Goal: Task Accomplishment & Management: Use online tool/utility

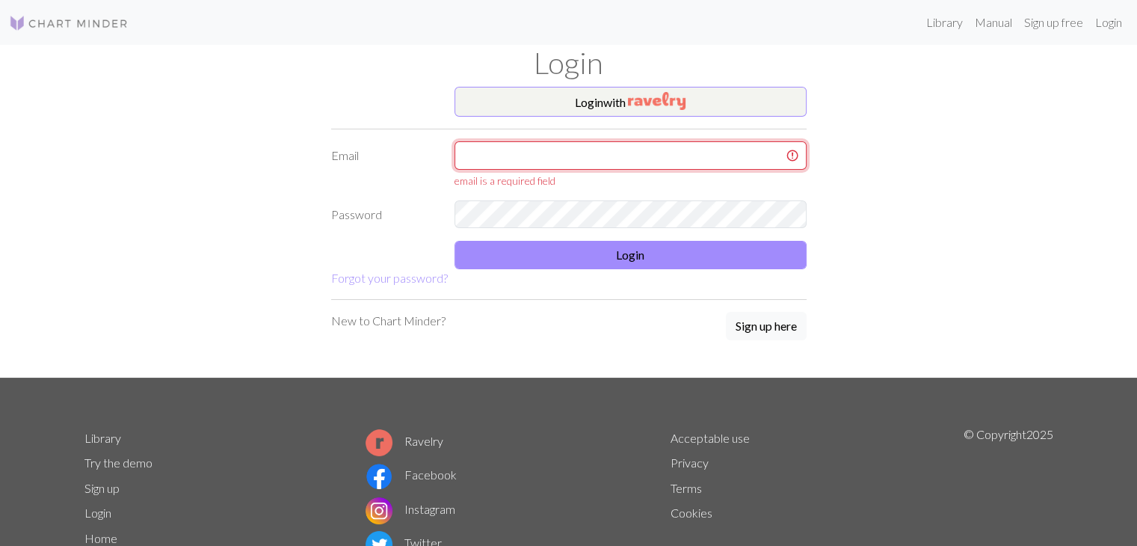
click at [496, 161] on input "text" at bounding box center [630, 155] width 352 height 28
type input "[EMAIL_ADDRESS][DOMAIN_NAME]"
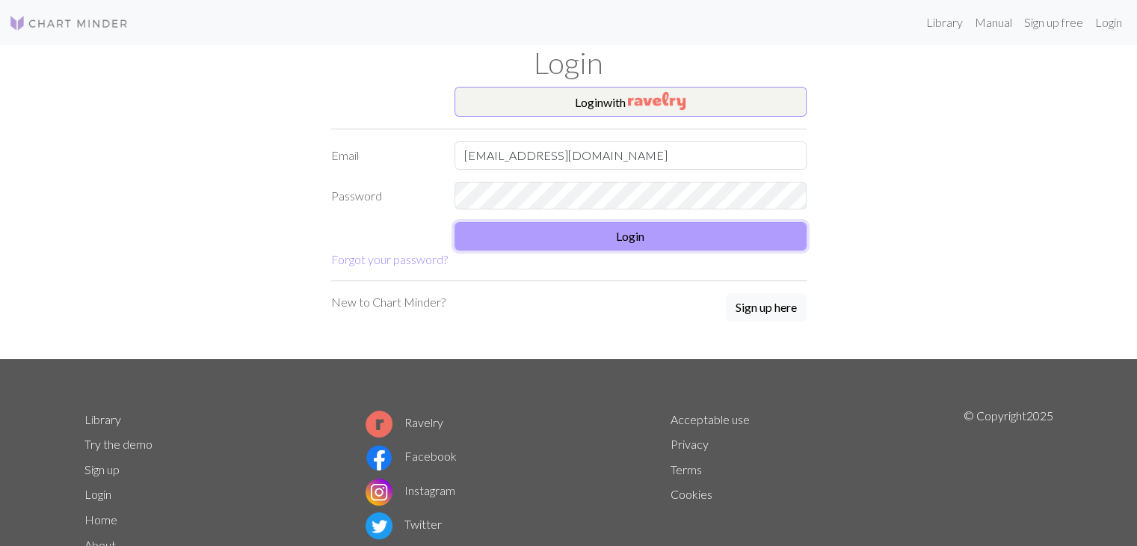
click at [518, 223] on button "Login" at bounding box center [630, 236] width 352 height 28
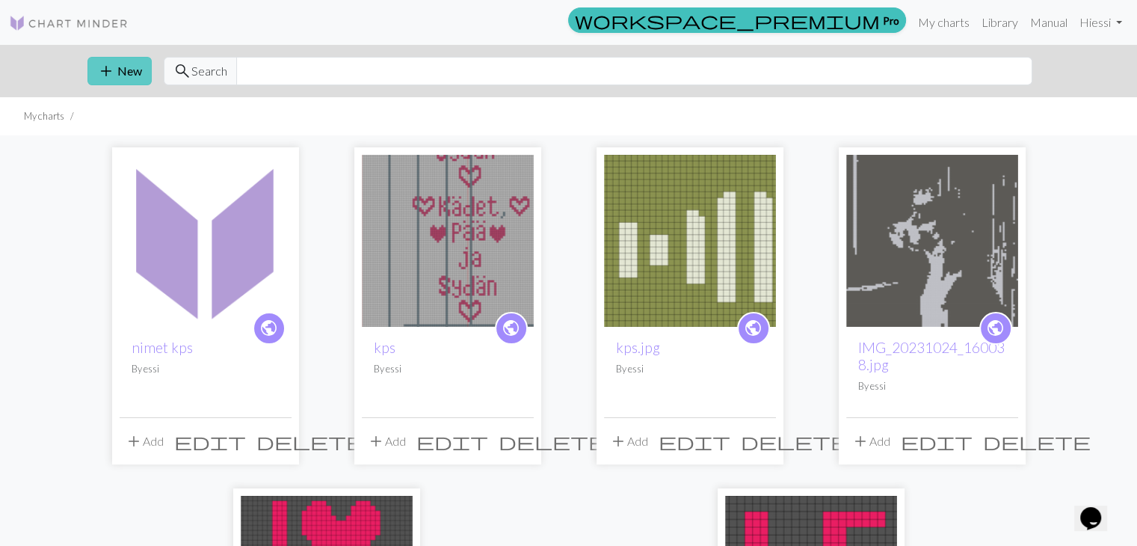
click at [138, 61] on button "add New" at bounding box center [119, 71] width 64 height 28
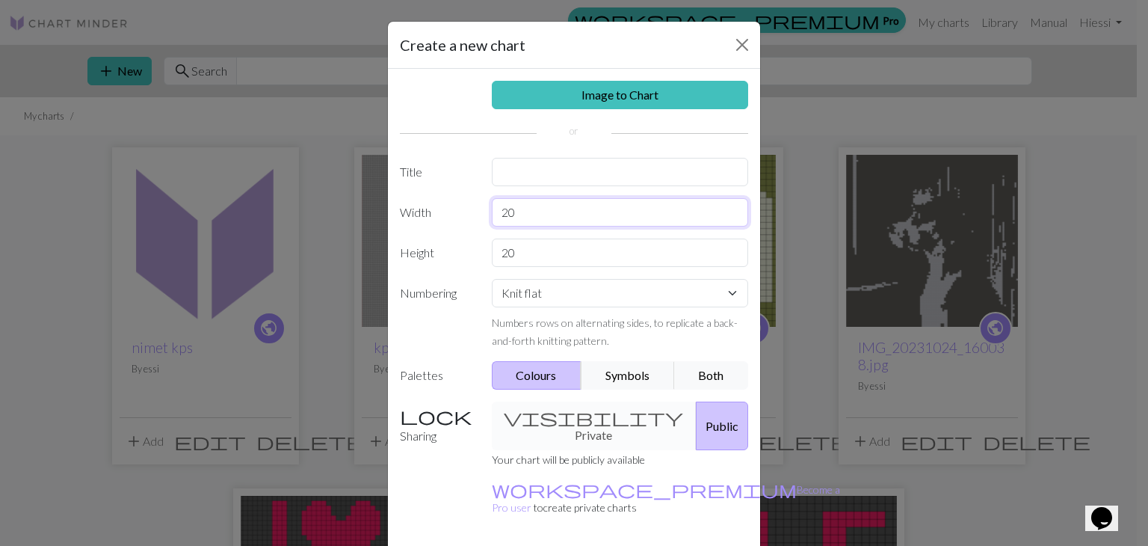
drag, startPoint x: 548, startPoint y: 215, endPoint x: 480, endPoint y: 221, distance: 68.3
click at [483, 221] on div "20" at bounding box center [620, 212] width 275 height 28
type input "5"
type input "60"
drag, startPoint x: 517, startPoint y: 247, endPoint x: 493, endPoint y: 246, distance: 23.9
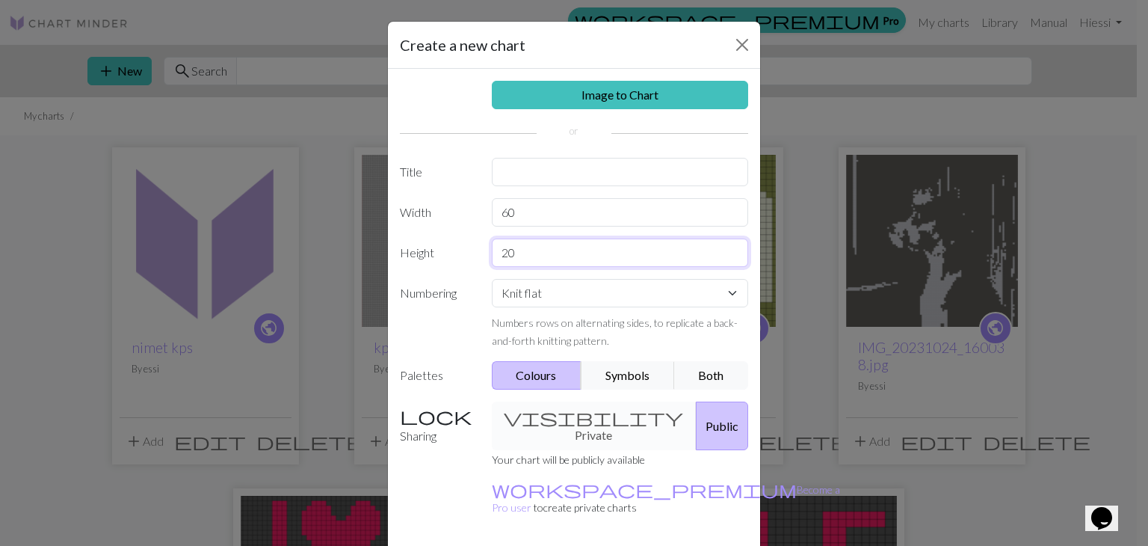
click at [493, 246] on input "20" at bounding box center [620, 252] width 257 height 28
click at [501, 251] on input "200" at bounding box center [620, 252] width 257 height 28
type input "300"
drag, startPoint x: 527, startPoint y: 188, endPoint x: 525, endPoint y: 174, distance: 14.4
click at [526, 185] on div "Image to Chart Title Width 60 Height 300 Numbering Knit flat Knit in the round …" at bounding box center [574, 310] width 372 height 483
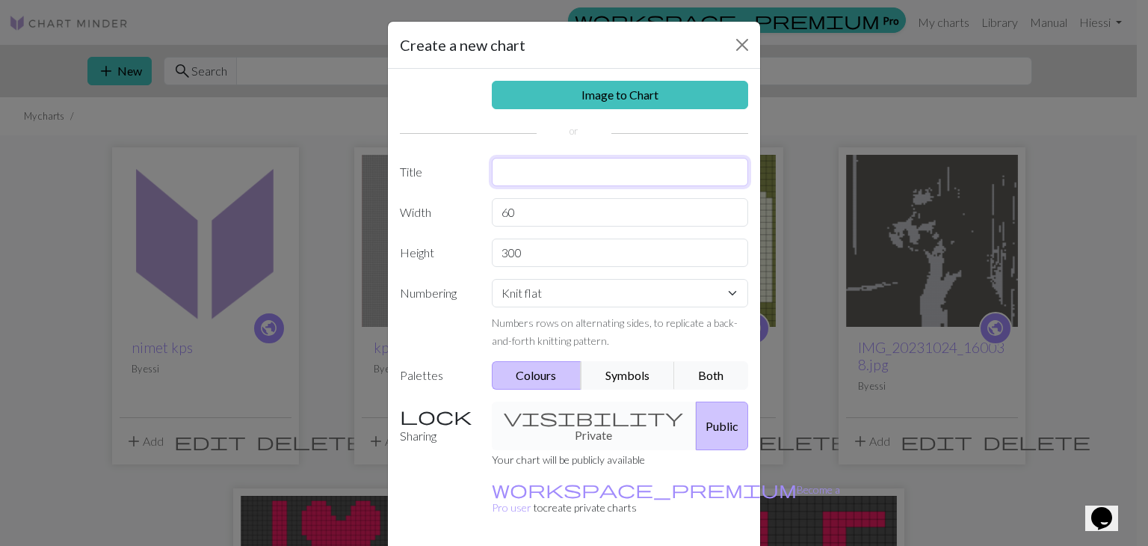
click at [524, 168] on input "text" at bounding box center [620, 172] width 257 height 28
type input "nalle kps"
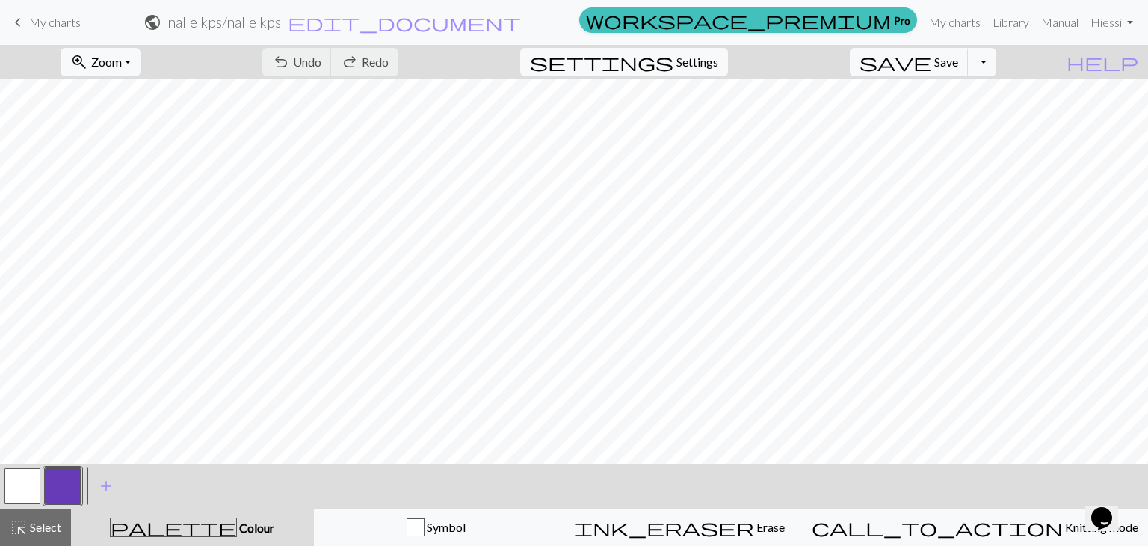
click at [57, 488] on button "button" at bounding box center [63, 486] width 36 height 36
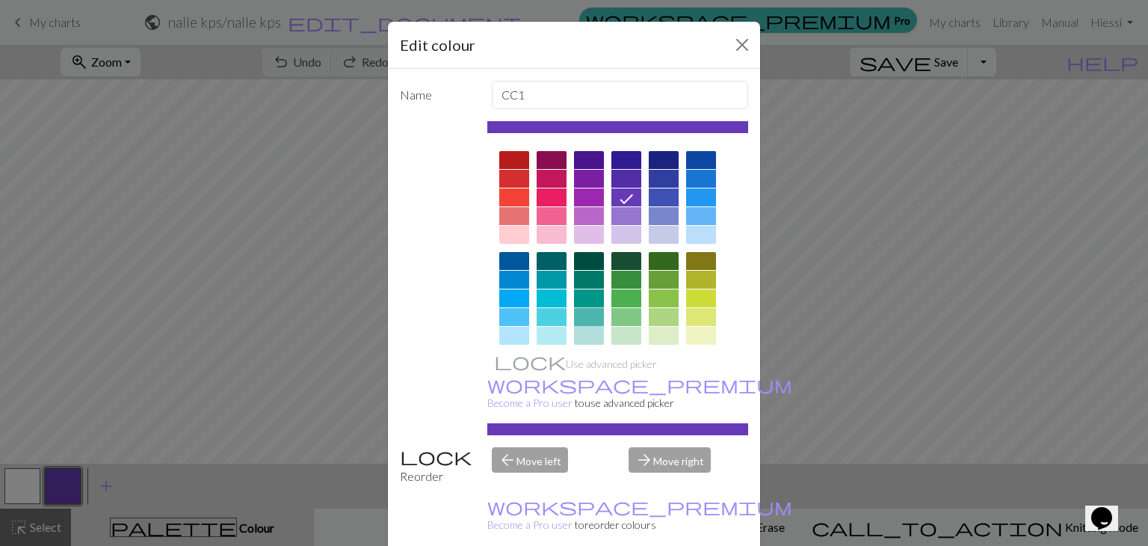
click at [581, 318] on div at bounding box center [589, 317] width 30 height 18
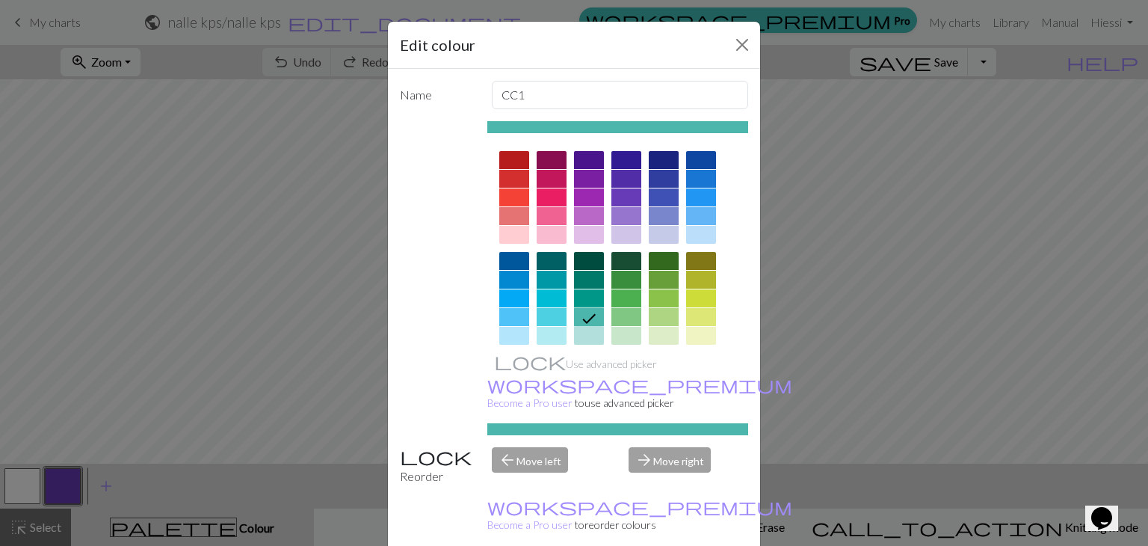
click at [589, 292] on div at bounding box center [589, 298] width 30 height 18
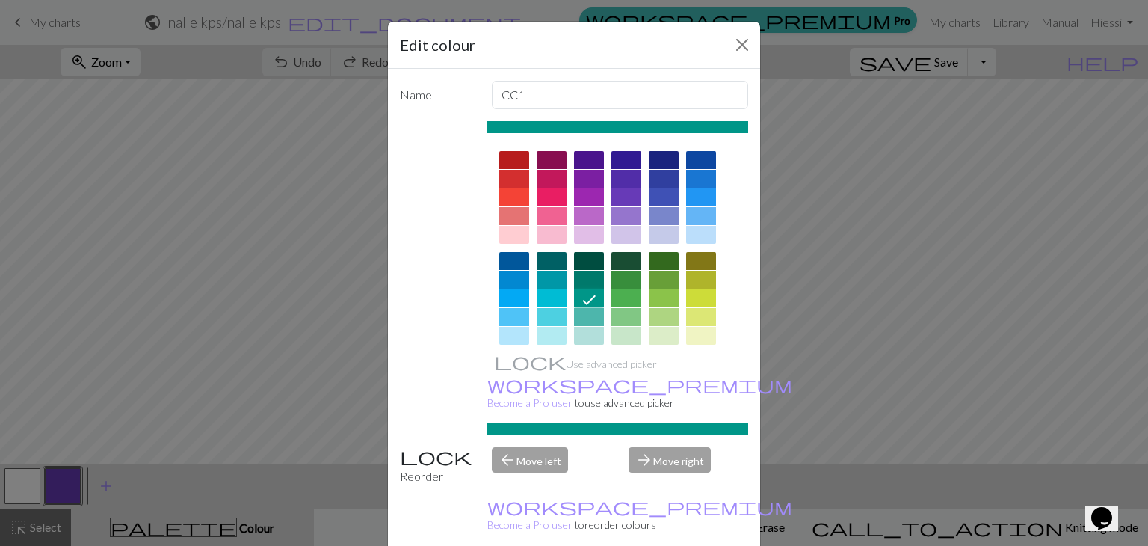
click at [589, 283] on div at bounding box center [589, 280] width 30 height 18
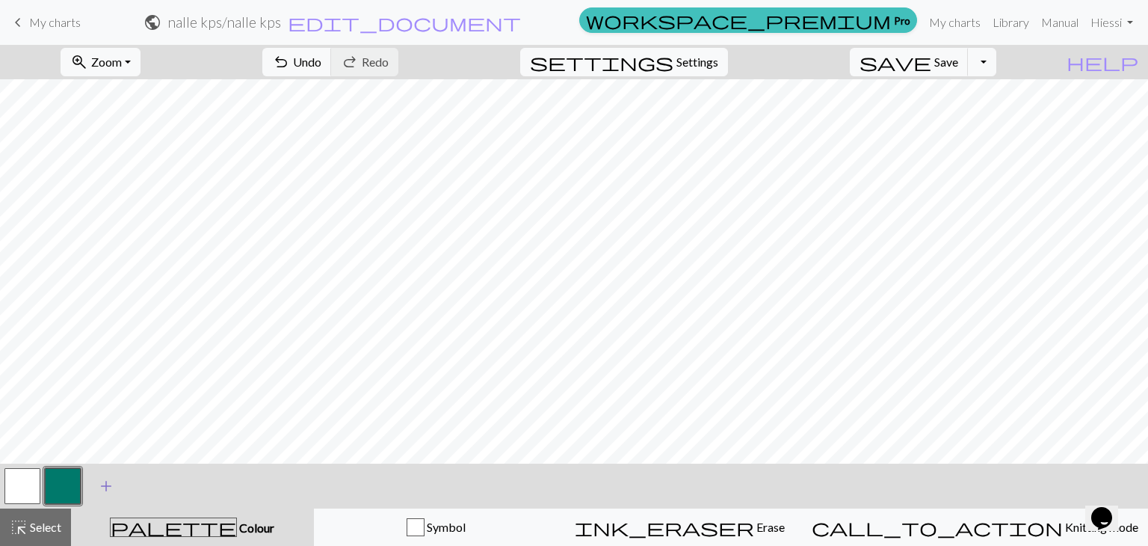
click at [103, 491] on span "add" at bounding box center [106, 485] width 18 height 21
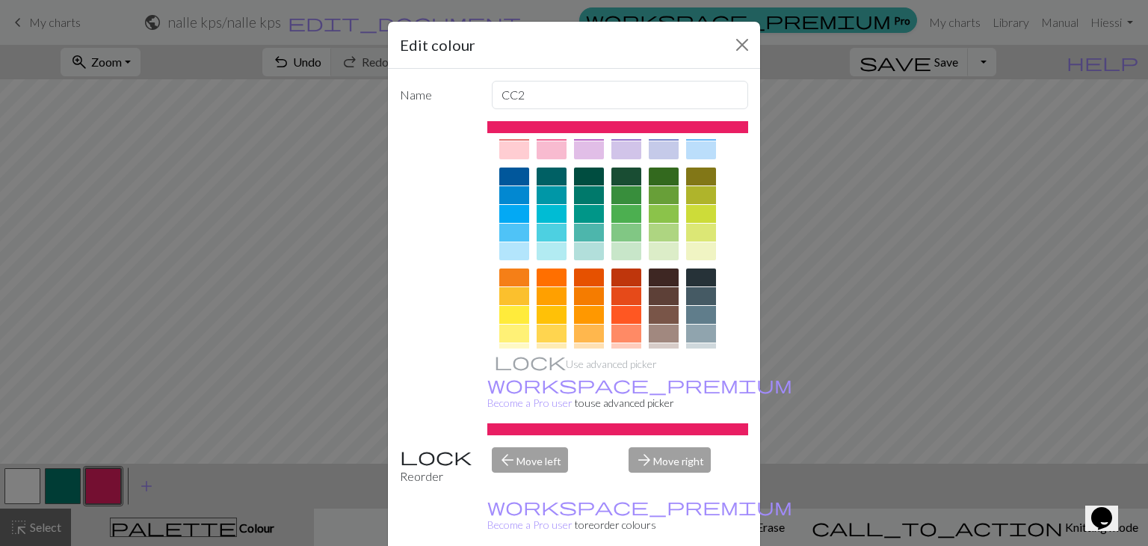
scroll to position [215, 0]
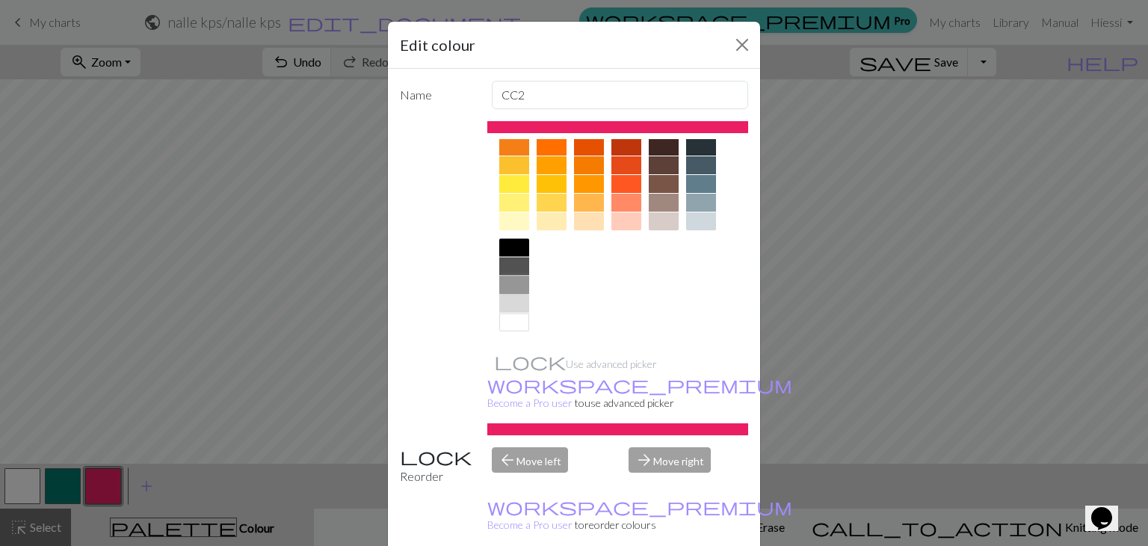
click at [512, 285] on div at bounding box center [514, 285] width 30 height 18
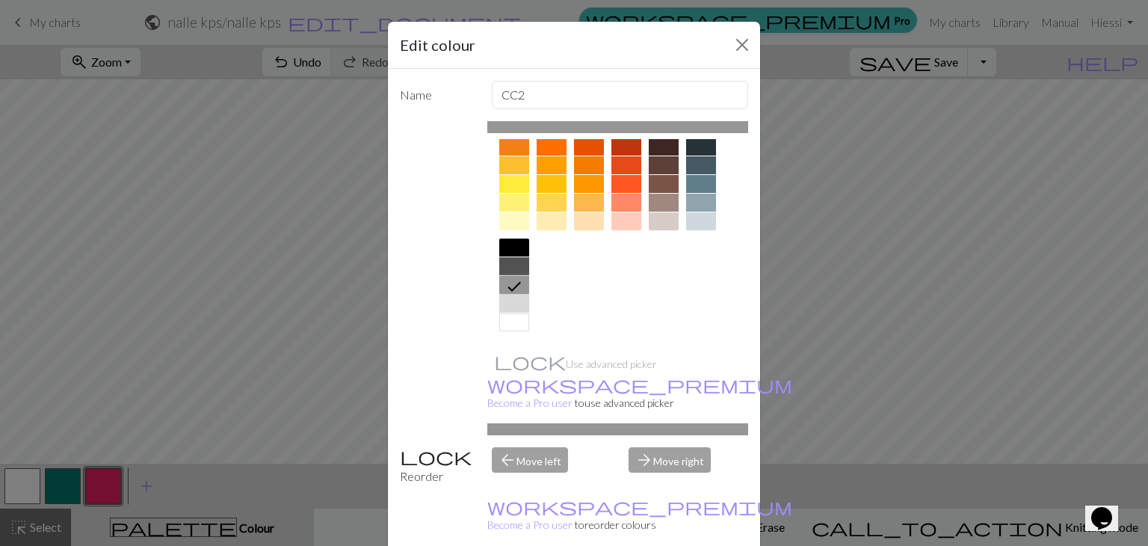
click at [510, 264] on div at bounding box center [514, 266] width 30 height 18
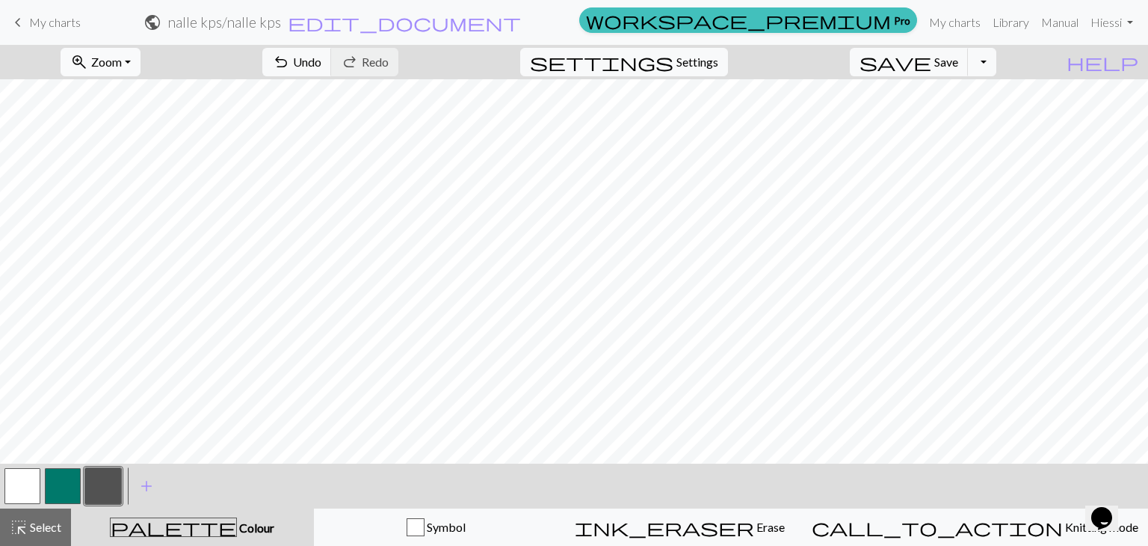
click at [141, 64] on button "zoom_in Zoom Zoom" at bounding box center [101, 62] width 80 height 28
click at [130, 123] on button "Fit width" at bounding box center [121, 119] width 118 height 24
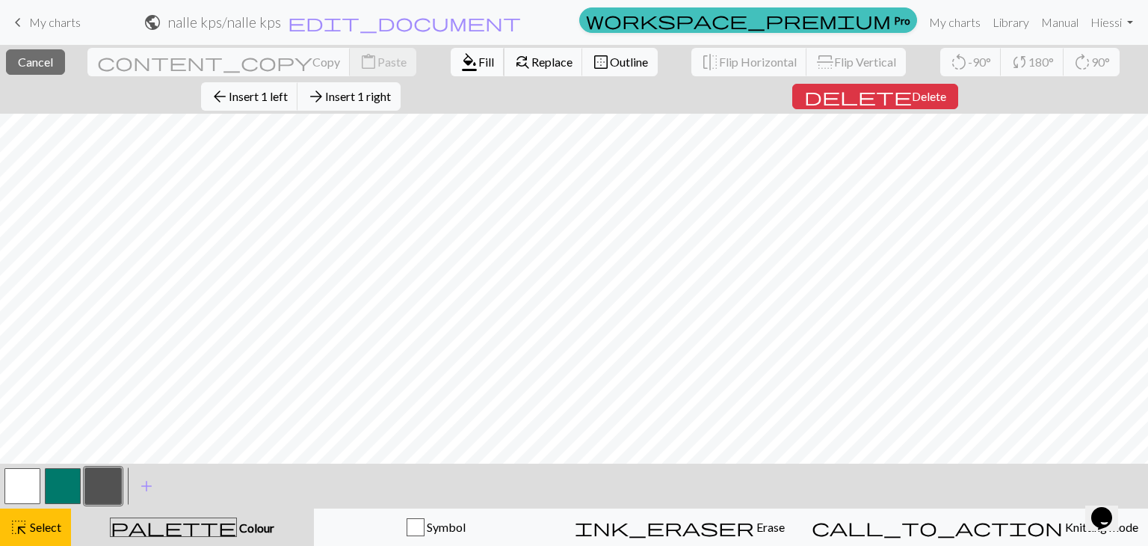
click at [460, 62] on span "format_color_fill" at bounding box center [469, 62] width 18 height 21
click at [663, 95] on div "close Cancel content_copy Copy content_paste Paste format_color_fill Fill find_…" at bounding box center [574, 79] width 1148 height 69
click at [39, 530] on span "Select" at bounding box center [45, 526] width 34 height 14
click at [478, 59] on span "Fill" at bounding box center [486, 62] width 16 height 14
click at [478, 61] on span "Fill" at bounding box center [486, 62] width 16 height 14
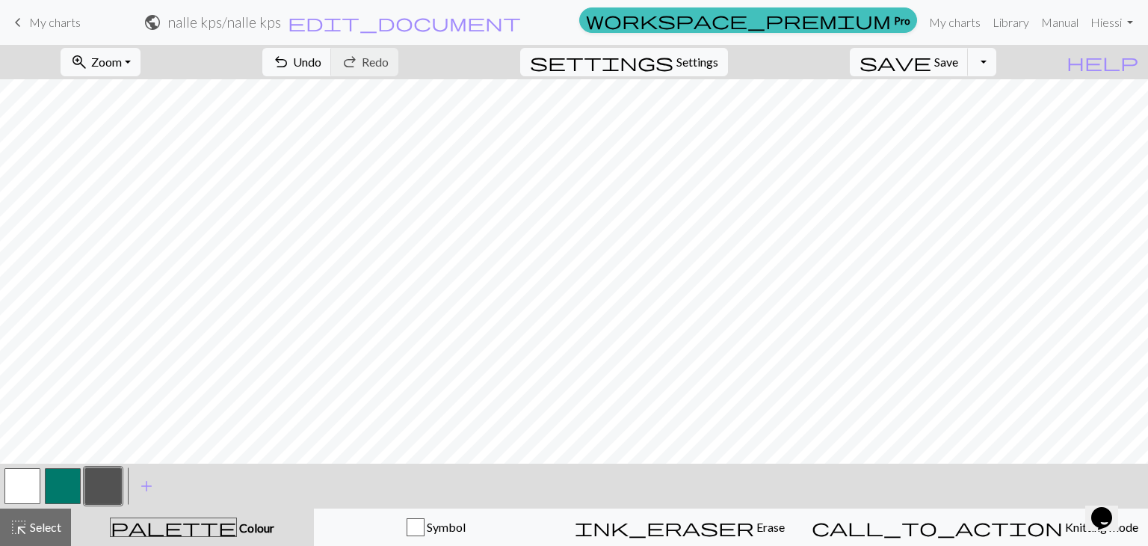
click at [64, 486] on button "button" at bounding box center [63, 486] width 36 height 36
click at [321, 64] on span "Undo" at bounding box center [307, 62] width 28 height 14
click at [290, 61] on span "undo" at bounding box center [281, 62] width 18 height 21
click at [321, 55] on span "Undo" at bounding box center [307, 62] width 28 height 14
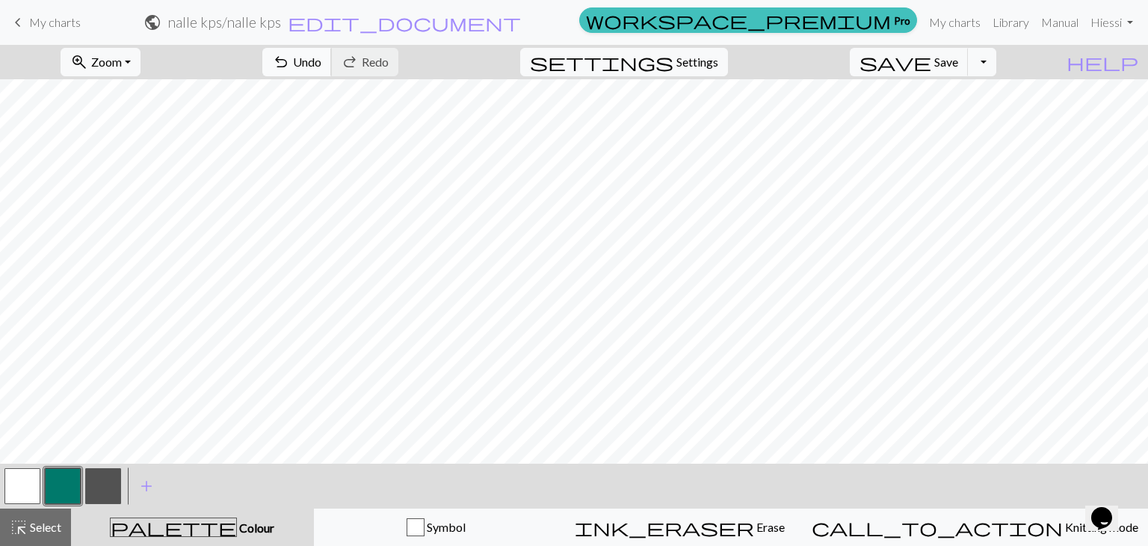
click at [290, 58] on span "undo" at bounding box center [281, 62] width 18 height 21
click at [321, 57] on span "Undo" at bounding box center [307, 62] width 28 height 14
click at [290, 64] on span "undo" at bounding box center [281, 62] width 18 height 21
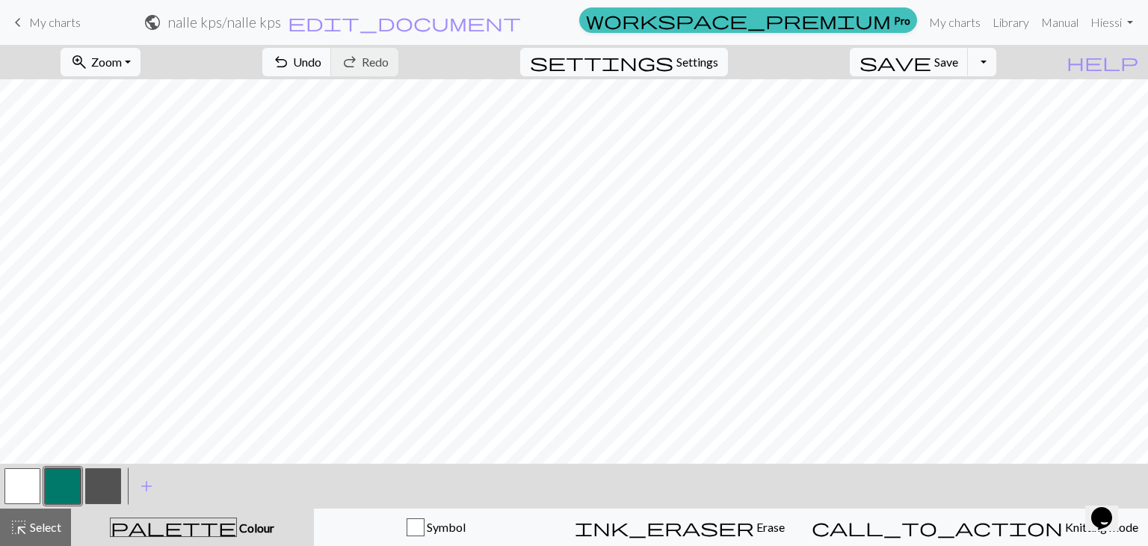
click at [12, 491] on button "button" at bounding box center [22, 486] width 36 height 36
click at [69, 473] on button "button" at bounding box center [63, 486] width 36 height 36
click at [321, 60] on span "Undo" at bounding box center [307, 62] width 28 height 14
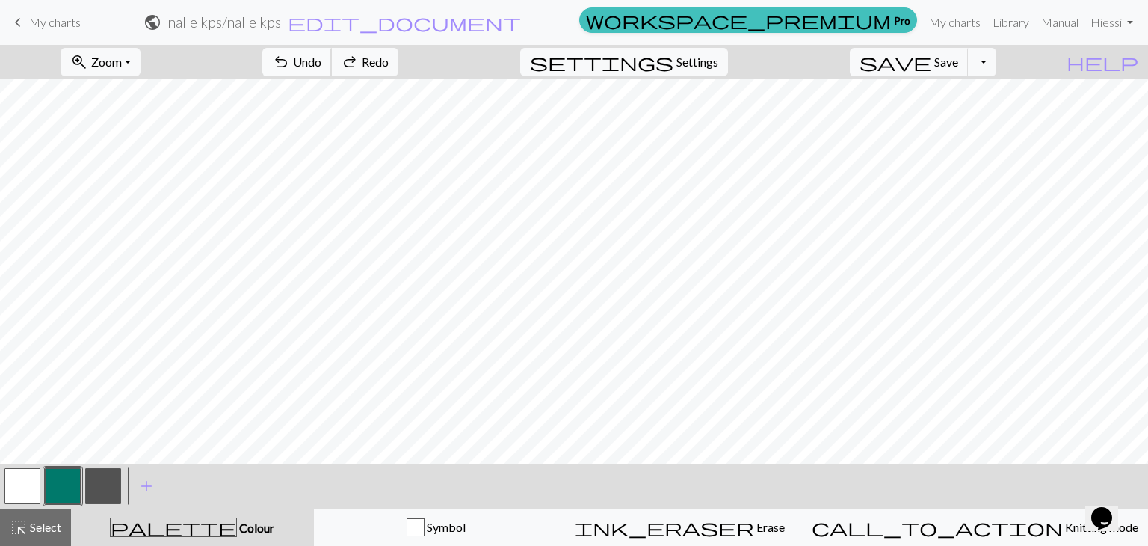
click at [321, 60] on span "Undo" at bounding box center [307, 62] width 28 height 14
click at [321, 61] on span "Undo" at bounding box center [307, 62] width 28 height 14
click at [321, 57] on span "Undo" at bounding box center [307, 62] width 28 height 14
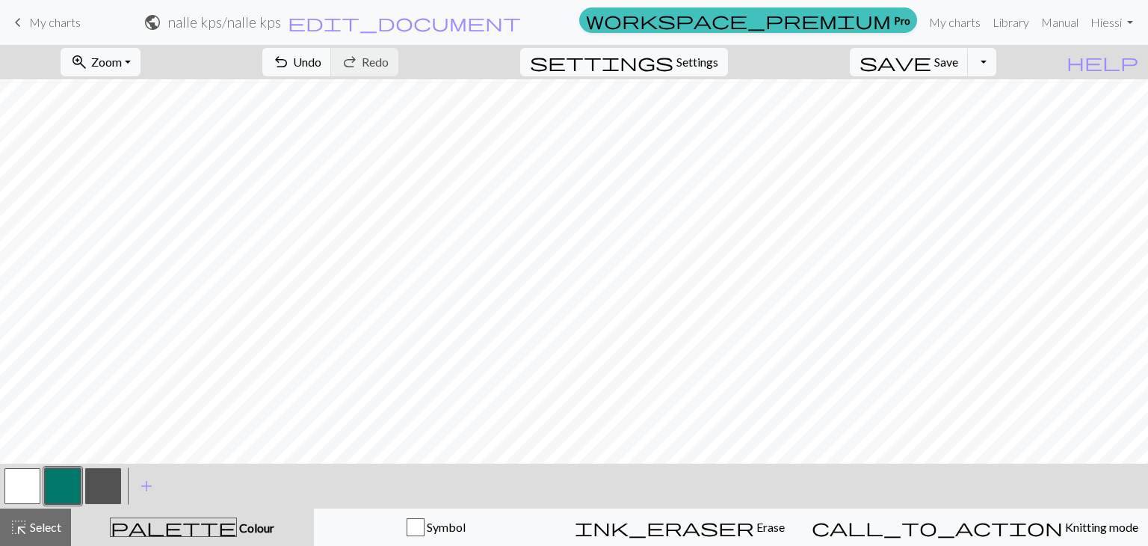
drag, startPoint x: 12, startPoint y: 491, endPoint x: 59, endPoint y: 461, distance: 55.8
click at [13, 490] on button "button" at bounding box center [22, 486] width 36 height 36
click at [58, 487] on button "button" at bounding box center [63, 486] width 36 height 36
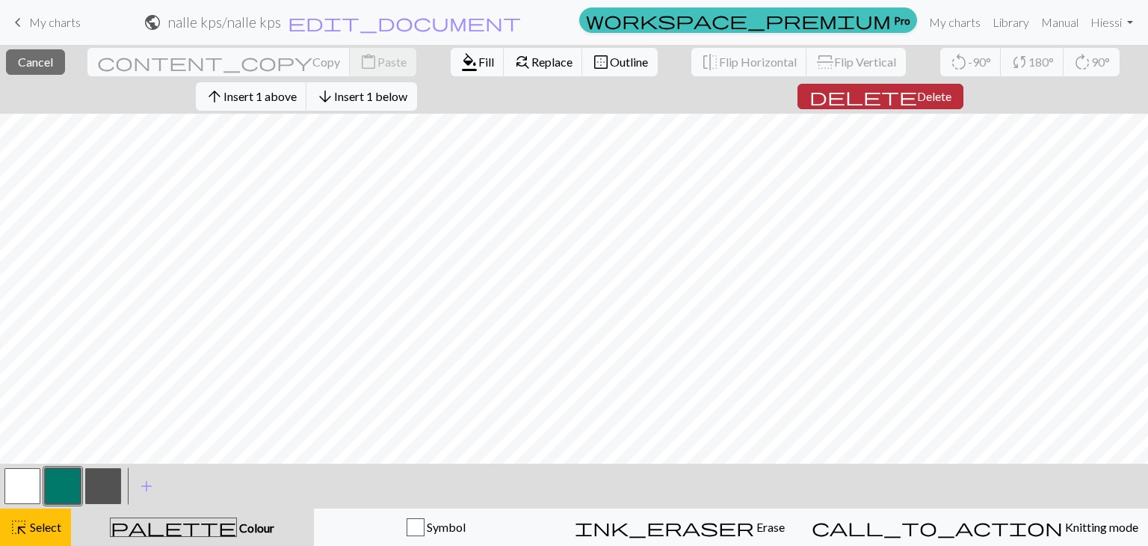
click at [886, 86] on span "delete" at bounding box center [863, 96] width 108 height 21
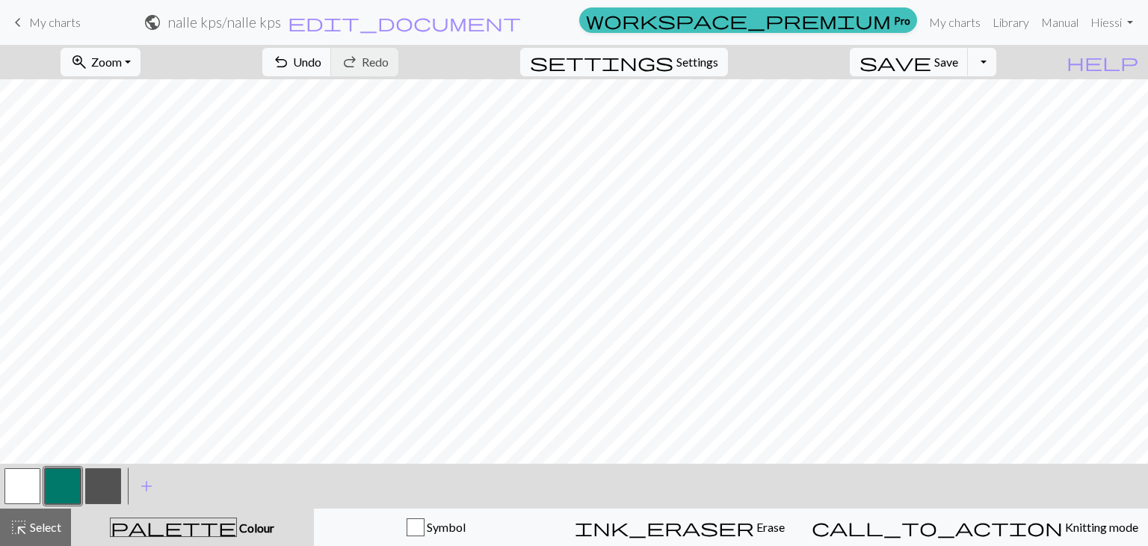
scroll to position [0, 0]
drag, startPoint x: 13, startPoint y: 481, endPoint x: 26, endPoint y: 467, distance: 18.5
click at [16, 478] on button "button" at bounding box center [22, 486] width 36 height 36
click at [48, 481] on button "button" at bounding box center [63, 486] width 36 height 36
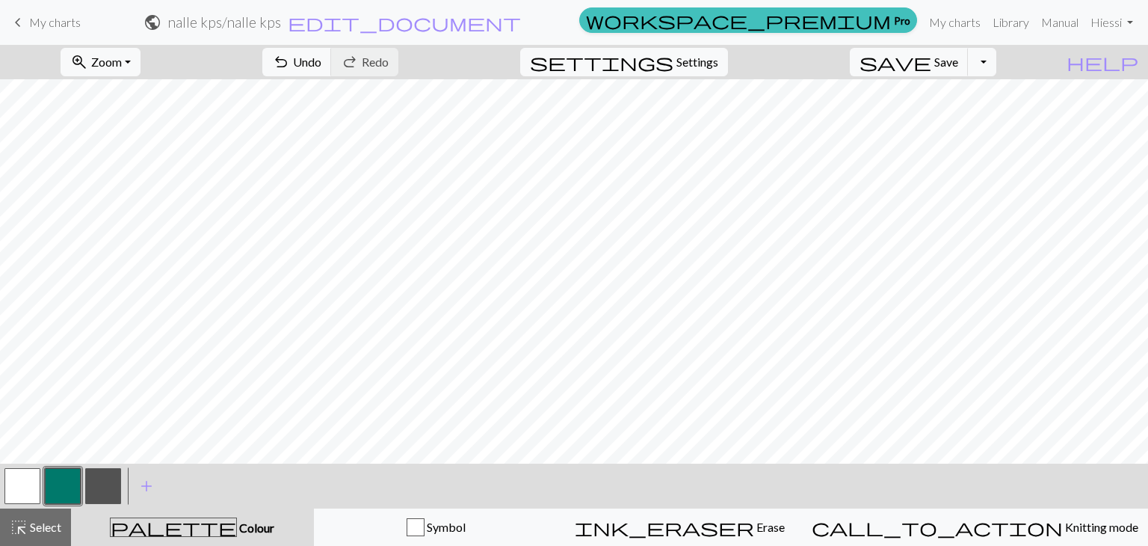
click at [35, 485] on button "button" at bounding box center [22, 486] width 36 height 36
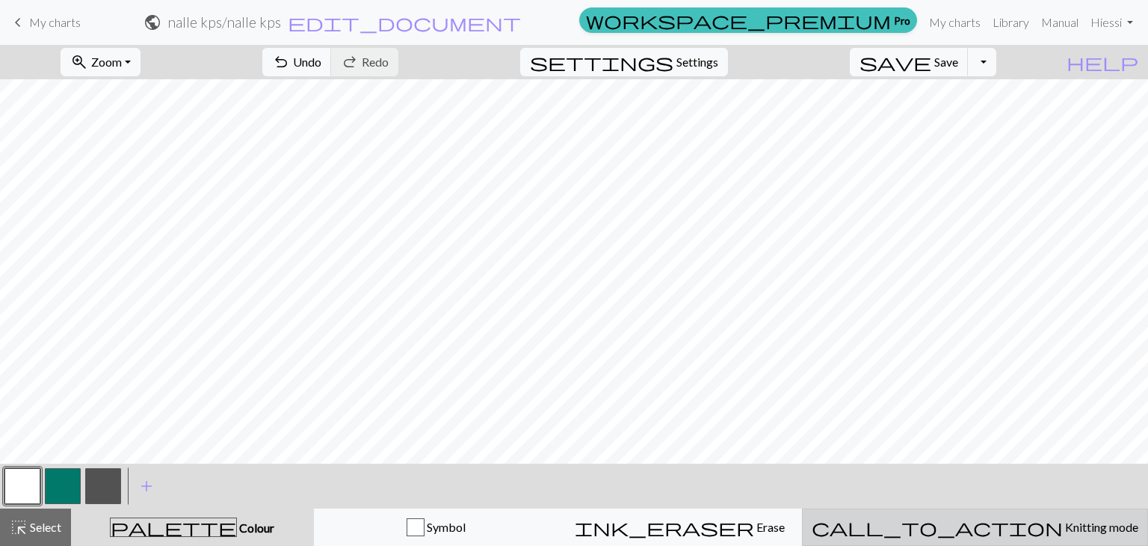
click at [1063, 525] on span "Knitting mode" at bounding box center [1100, 526] width 75 height 14
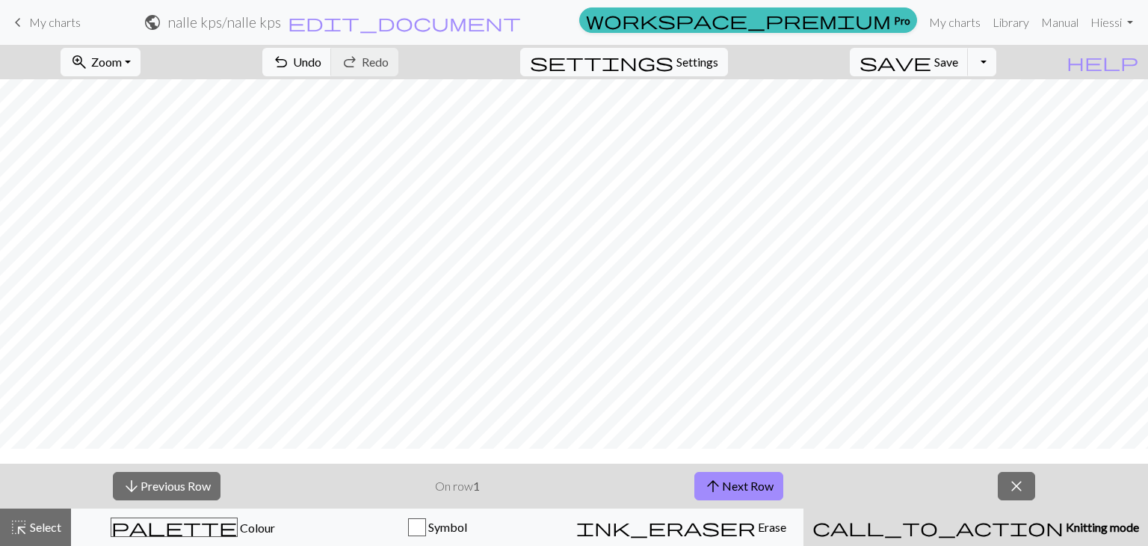
scroll to position [0, 0]
click at [739, 485] on button "arrow_upward Next Row" at bounding box center [738, 486] width 89 height 28
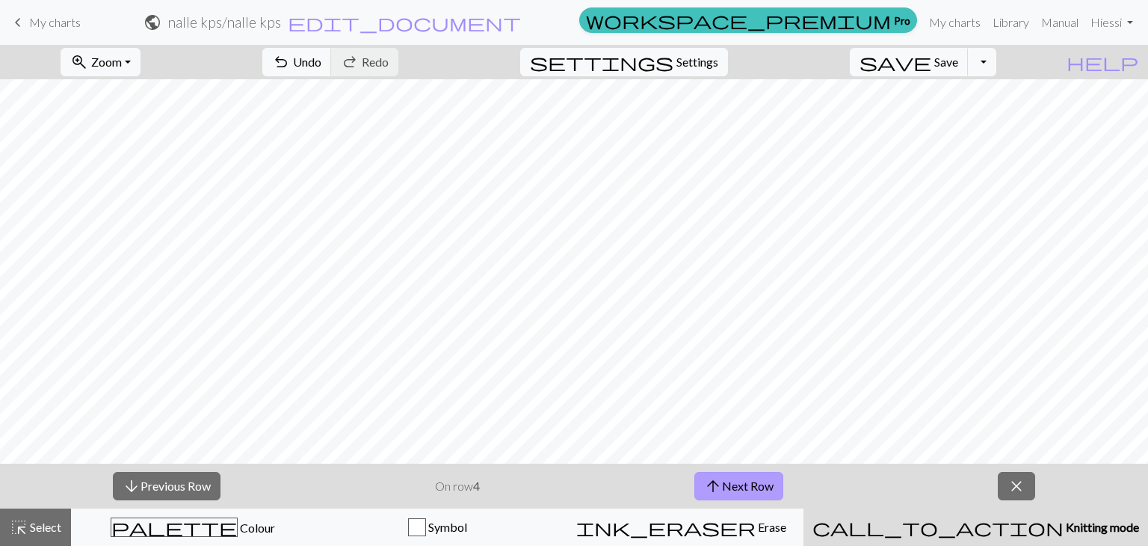
click at [739, 485] on button "arrow_upward Next Row" at bounding box center [738, 486] width 89 height 28
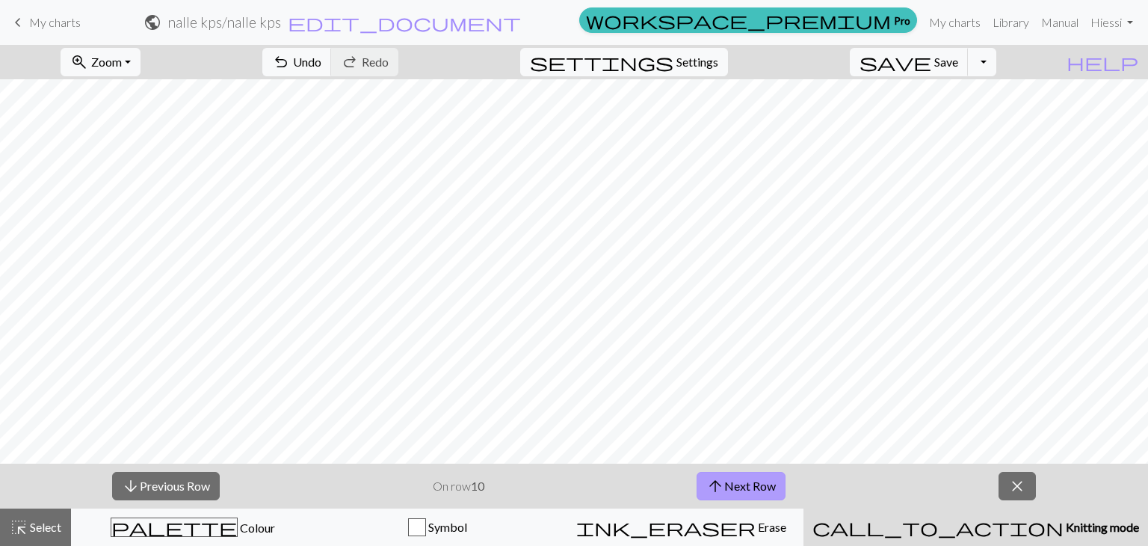
click at [739, 485] on button "arrow_upward Next Row" at bounding box center [741, 486] width 89 height 28
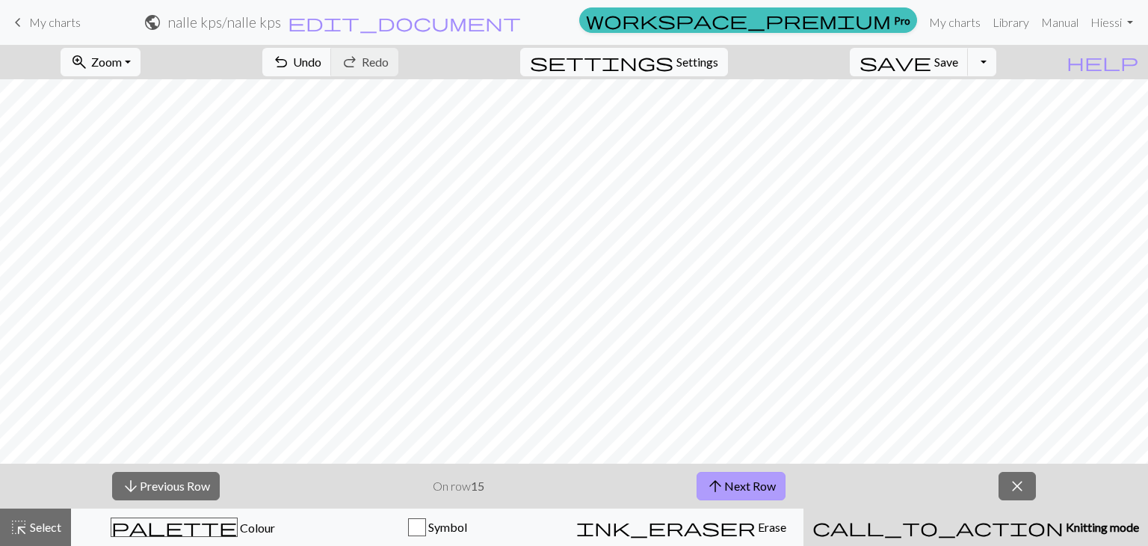
click at [739, 485] on button "arrow_upward Next Row" at bounding box center [741, 486] width 89 height 28
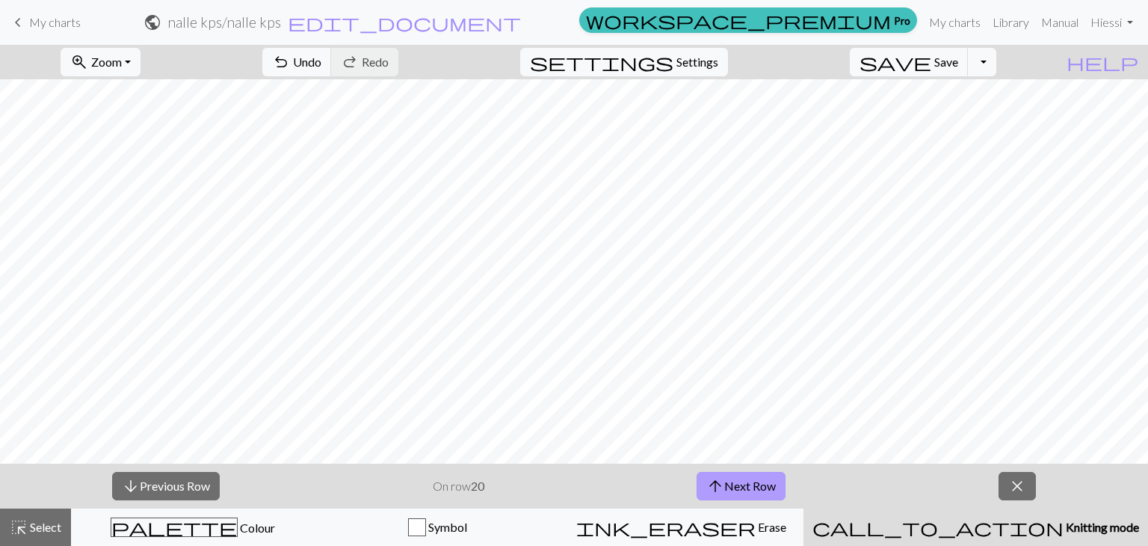
click at [739, 485] on button "arrow_upward Next Row" at bounding box center [741, 486] width 89 height 28
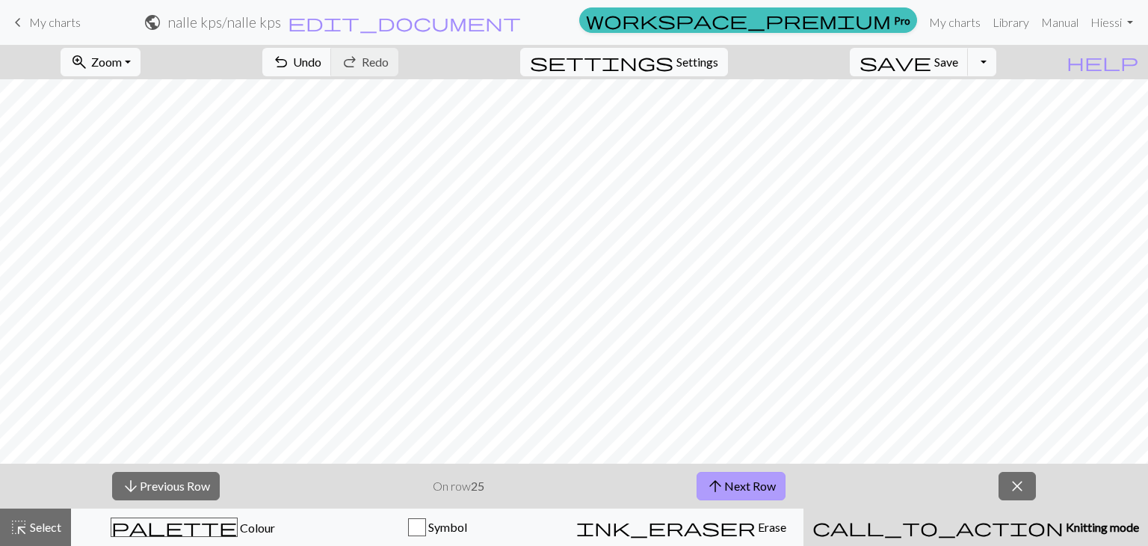
click at [739, 485] on button "arrow_upward Next Row" at bounding box center [741, 486] width 89 height 28
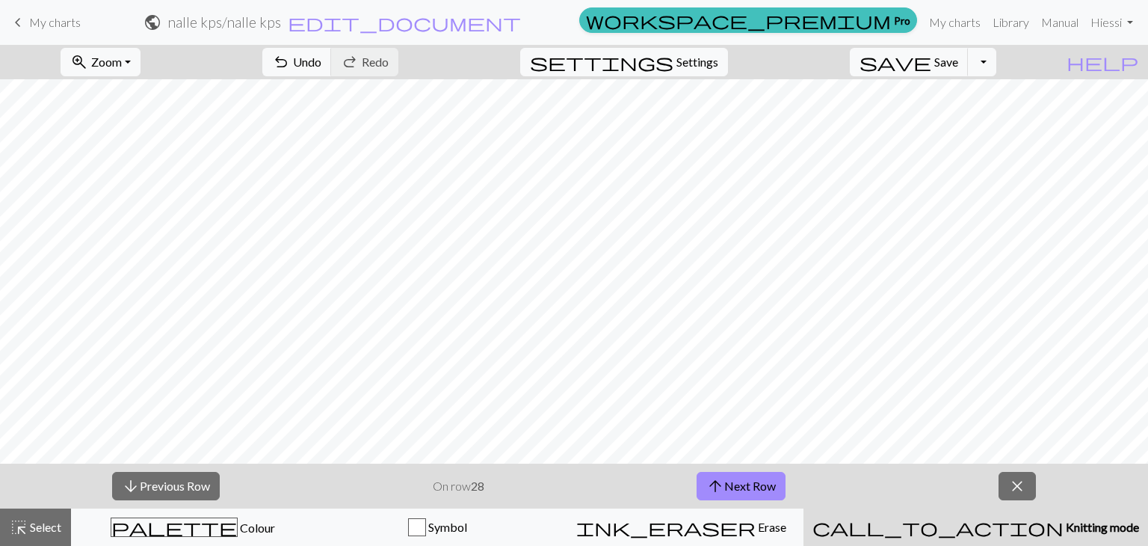
click at [729, 484] on button "arrow_upward Next Row" at bounding box center [741, 486] width 89 height 28
click at [474, 484] on strong "31" at bounding box center [477, 485] width 13 height 14
drag, startPoint x: 731, startPoint y: 473, endPoint x: 734, endPoint y: 452, distance: 21.1
click at [731, 470] on div "arrow_downward Previous Row On row 31 arrow_upward Next Row close" at bounding box center [574, 485] width 1148 height 45
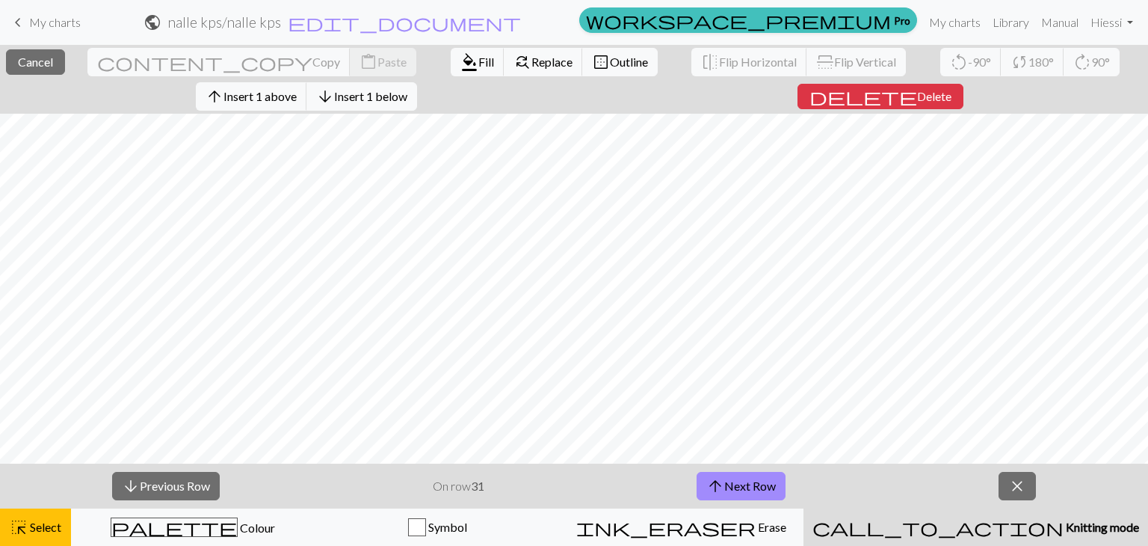
drag, startPoint x: 33, startPoint y: 528, endPoint x: 537, endPoint y: 466, distance: 507.6
click at [34, 528] on span "Select" at bounding box center [45, 526] width 34 height 14
click at [705, 483] on button "arrow_upward Next Row" at bounding box center [741, 486] width 89 height 28
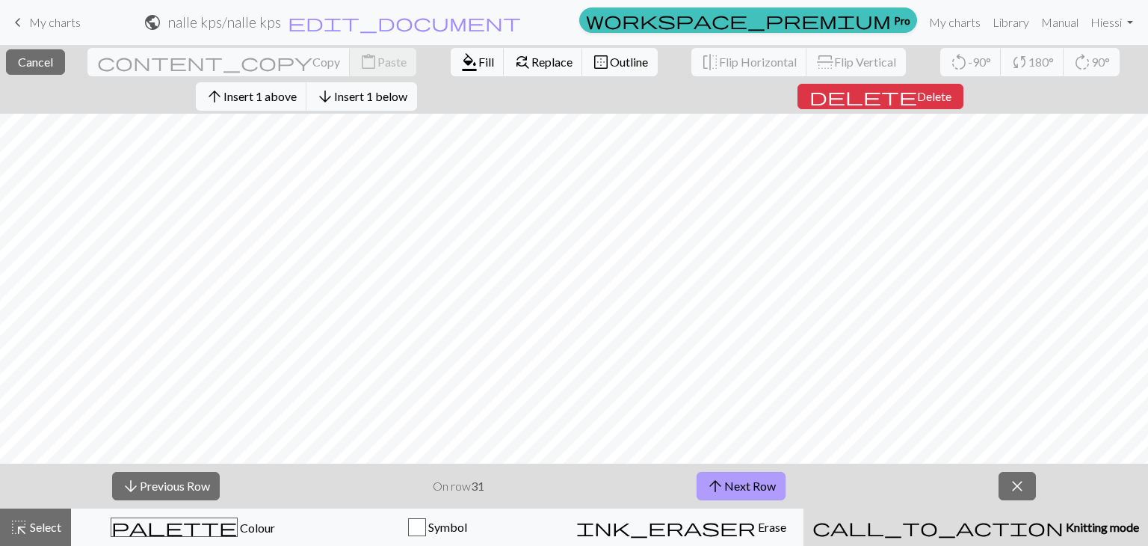
click at [705, 483] on button "arrow_upward Next Row" at bounding box center [741, 486] width 89 height 28
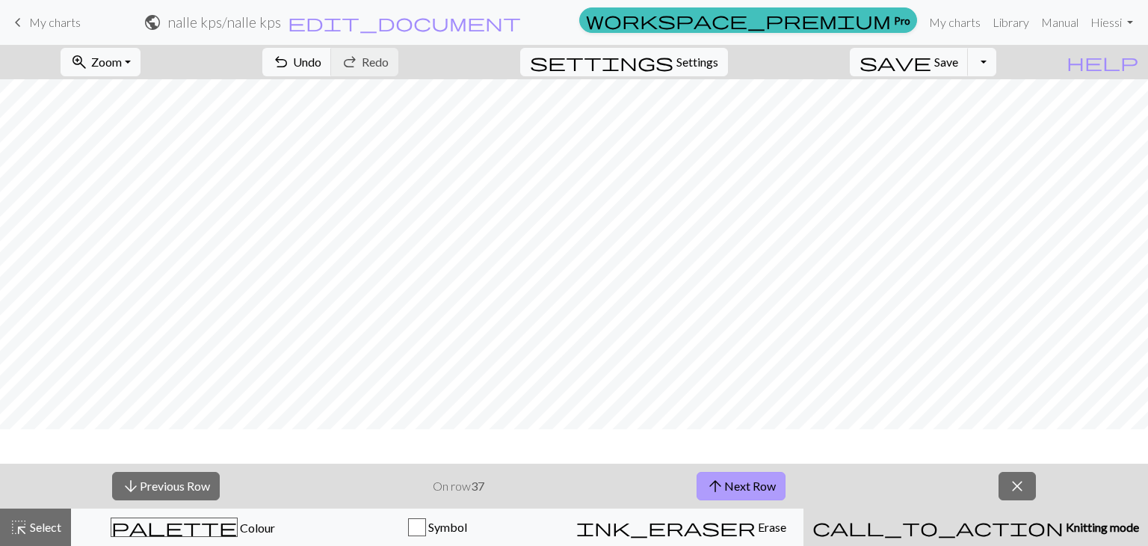
click at [705, 483] on button "arrow_upward Next Row" at bounding box center [741, 486] width 89 height 28
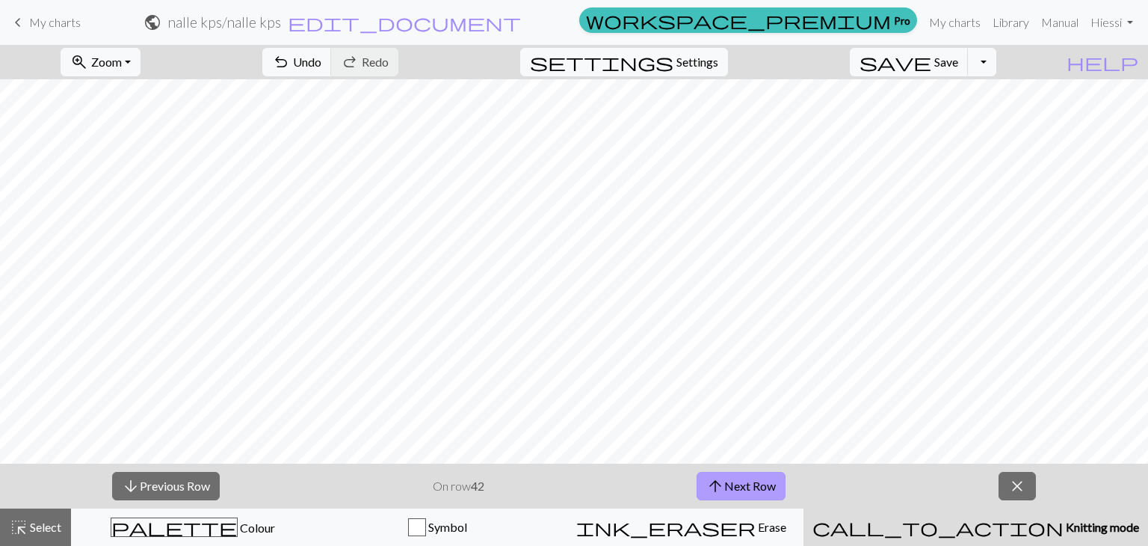
click at [705, 483] on button "arrow_upward Next Row" at bounding box center [741, 486] width 89 height 28
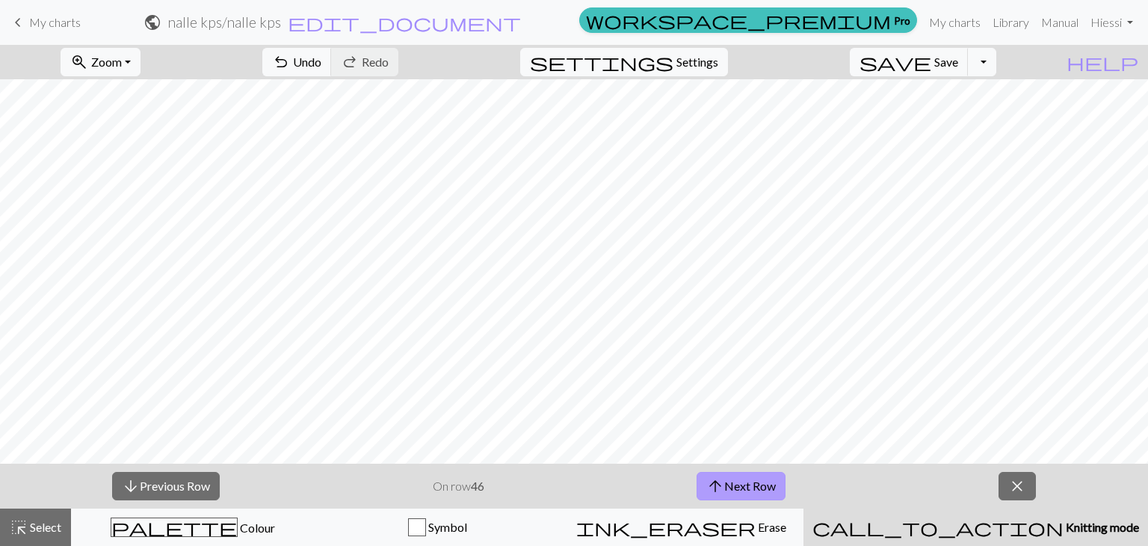
click at [705, 483] on button "arrow_upward Next Row" at bounding box center [741, 486] width 89 height 28
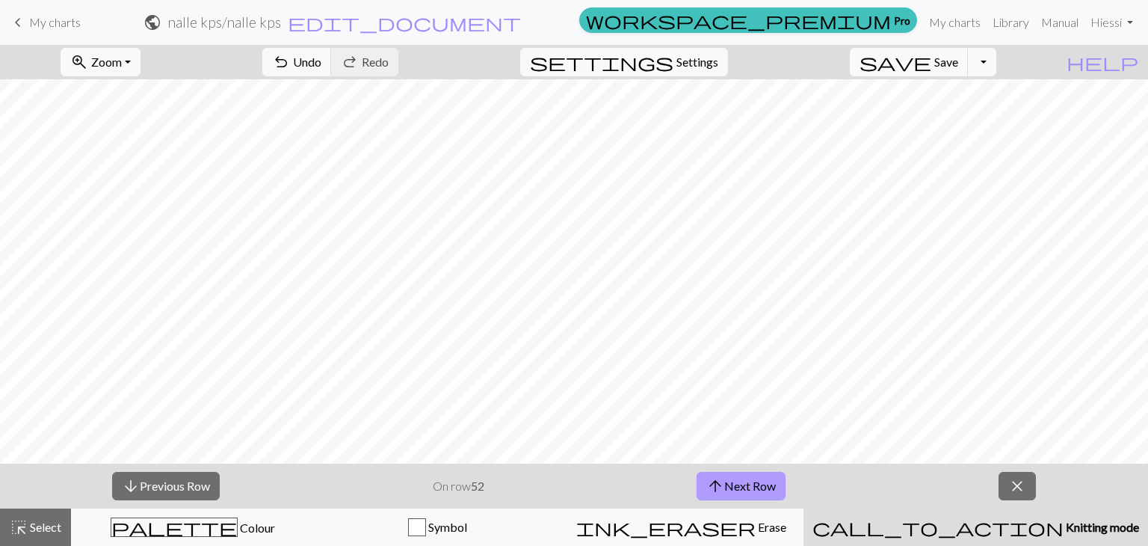
click at [705, 483] on button "arrow_upward Next Row" at bounding box center [741, 486] width 89 height 28
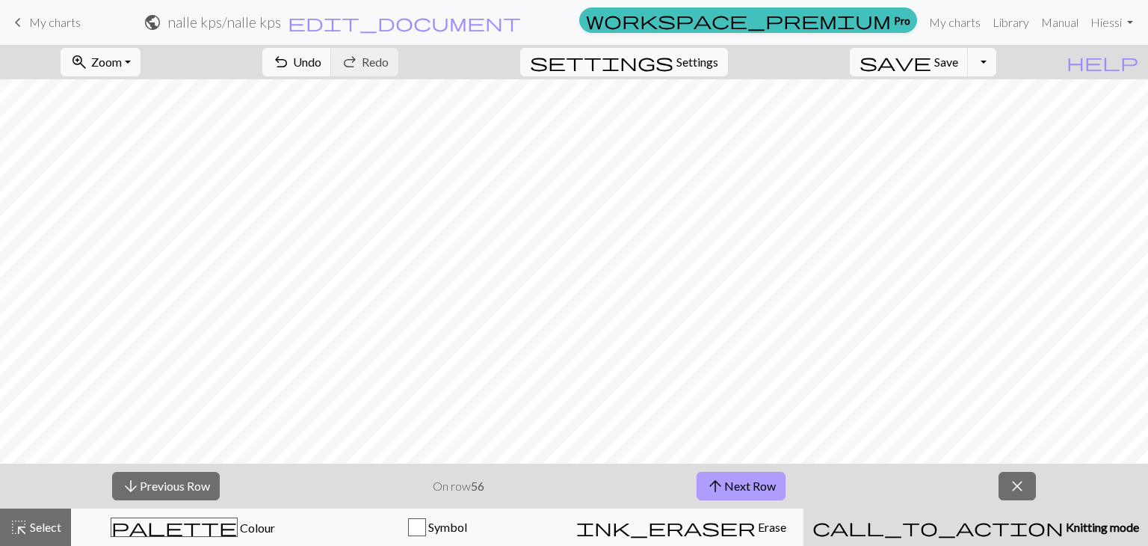
click at [705, 483] on button "arrow_upward Next Row" at bounding box center [741, 486] width 89 height 28
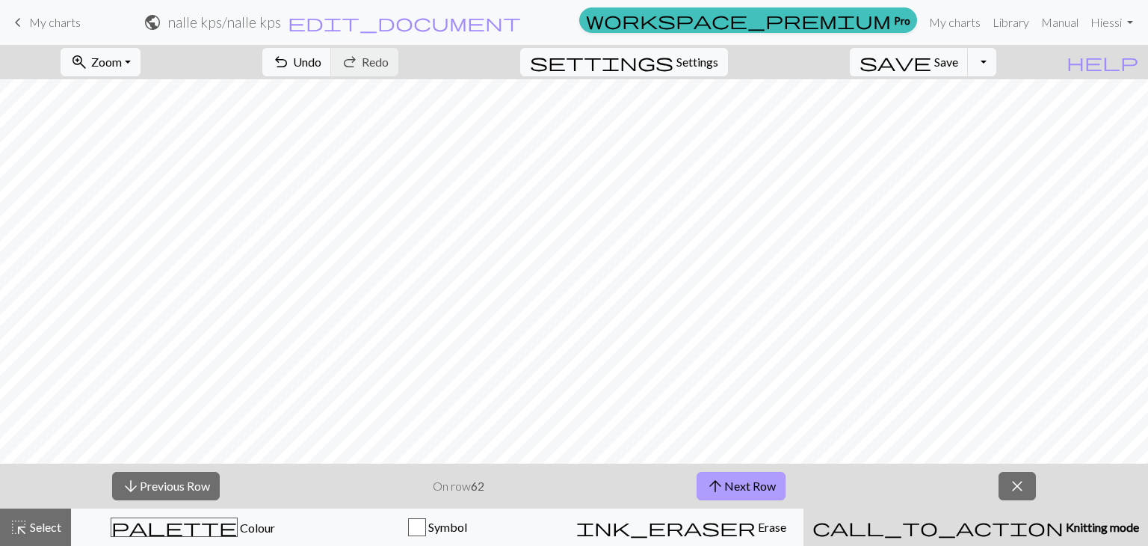
click at [705, 483] on button "arrow_upward Next Row" at bounding box center [741, 486] width 89 height 28
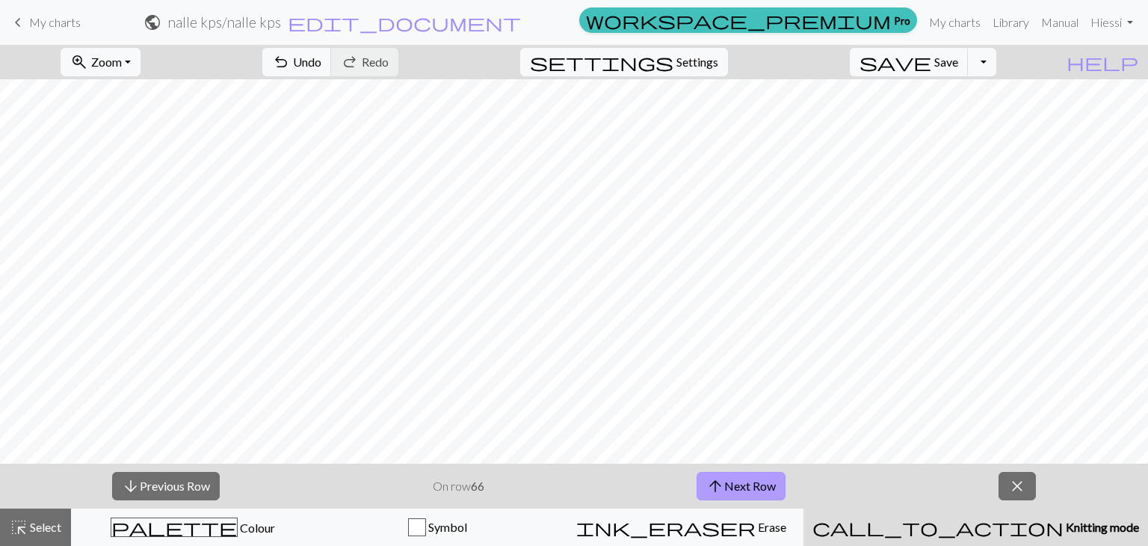
click at [705, 483] on button "arrow_upward Next Row" at bounding box center [741, 486] width 89 height 28
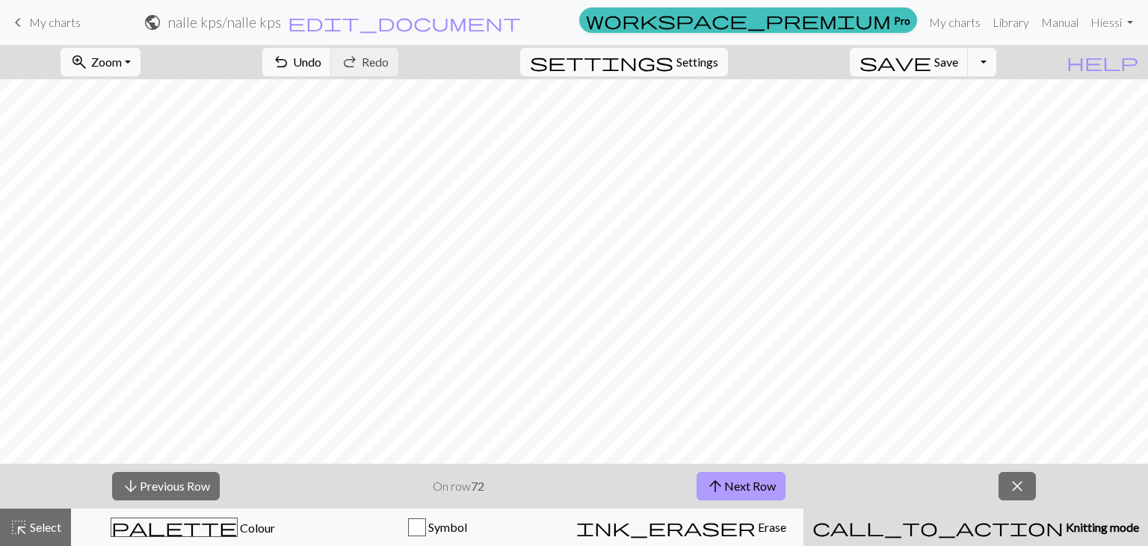
click at [705, 483] on button "arrow_upward Next Row" at bounding box center [741, 486] width 89 height 28
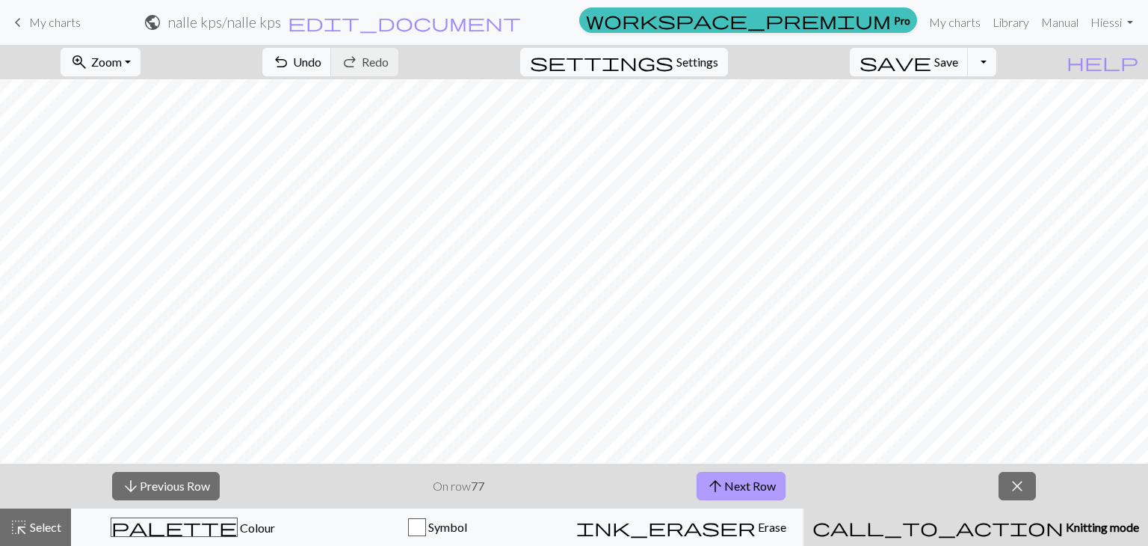
click at [705, 483] on button "arrow_upward Next Row" at bounding box center [741, 486] width 89 height 28
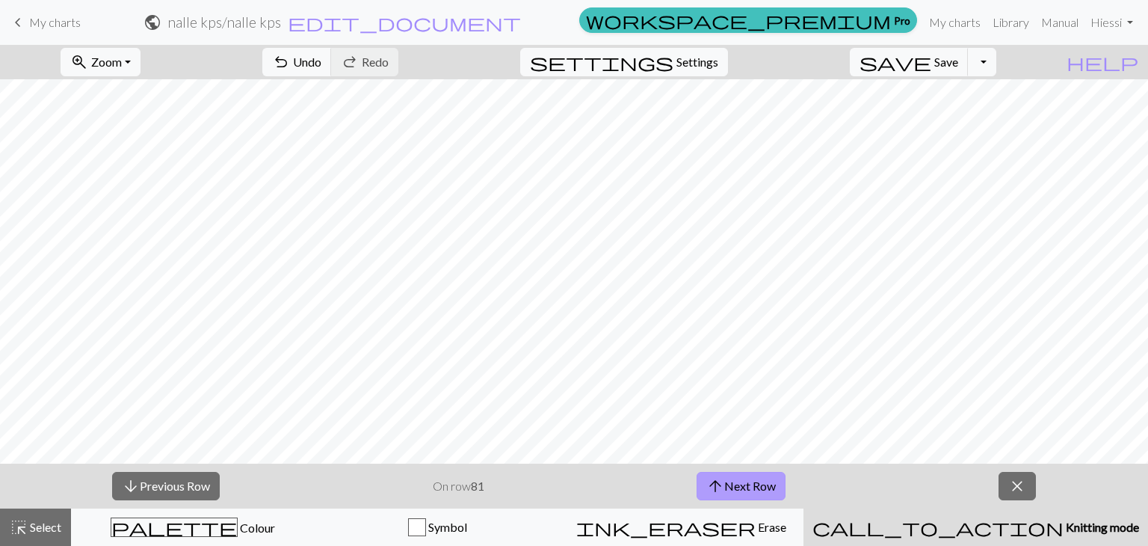
click at [705, 483] on button "arrow_upward Next Row" at bounding box center [741, 486] width 89 height 28
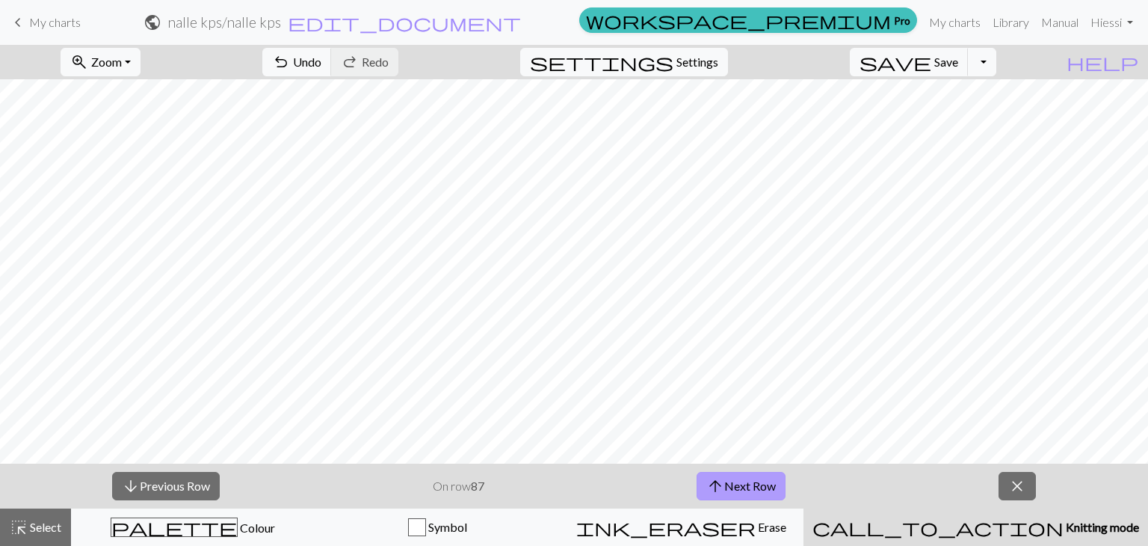
click at [705, 483] on button "arrow_upward Next Row" at bounding box center [741, 486] width 89 height 28
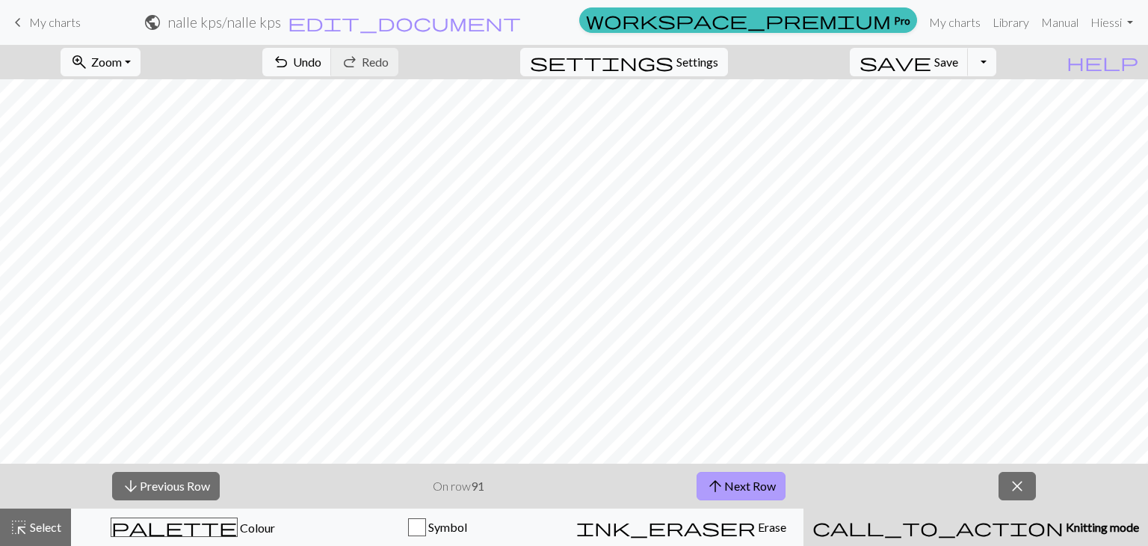
click at [705, 483] on button "arrow_upward Next Row" at bounding box center [741, 486] width 89 height 28
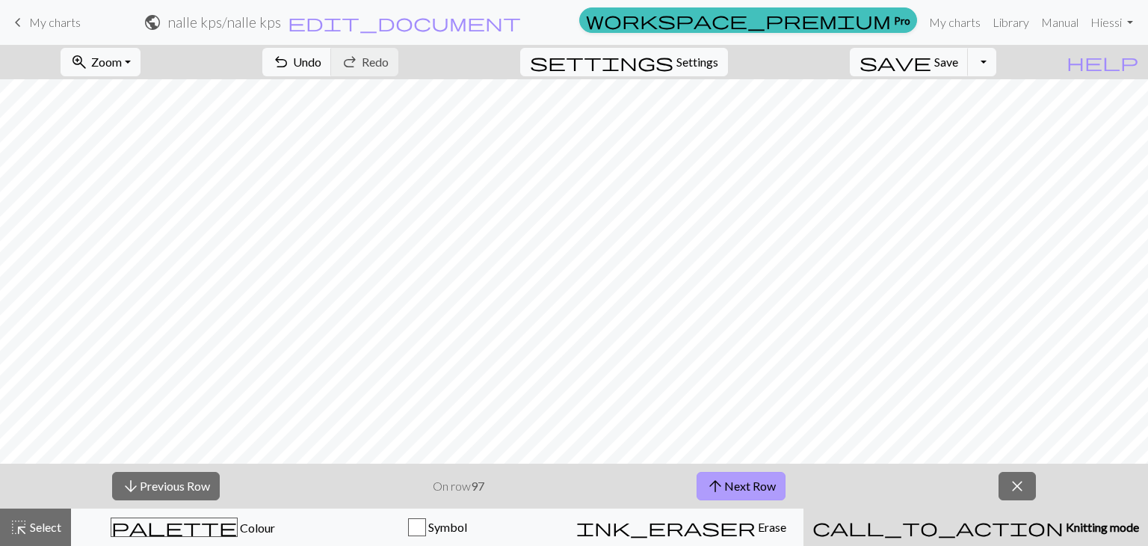
click at [705, 483] on button "arrow_upward Next Row" at bounding box center [741, 486] width 89 height 28
click at [705, 483] on button "arrow_upward Next Row" at bounding box center [744, 486] width 89 height 28
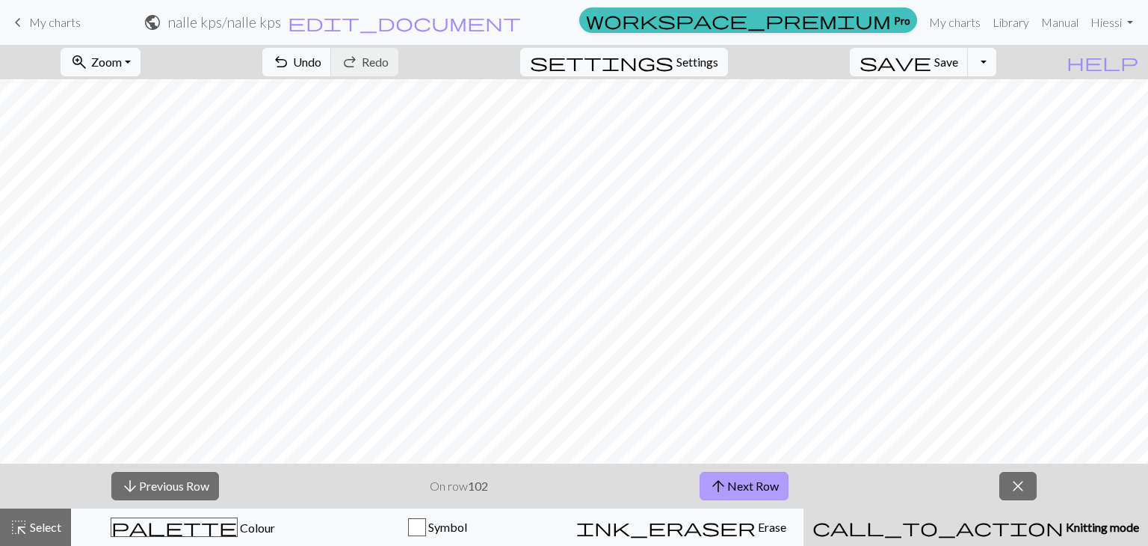
click at [705, 483] on button "arrow_upward Next Row" at bounding box center [744, 486] width 89 height 28
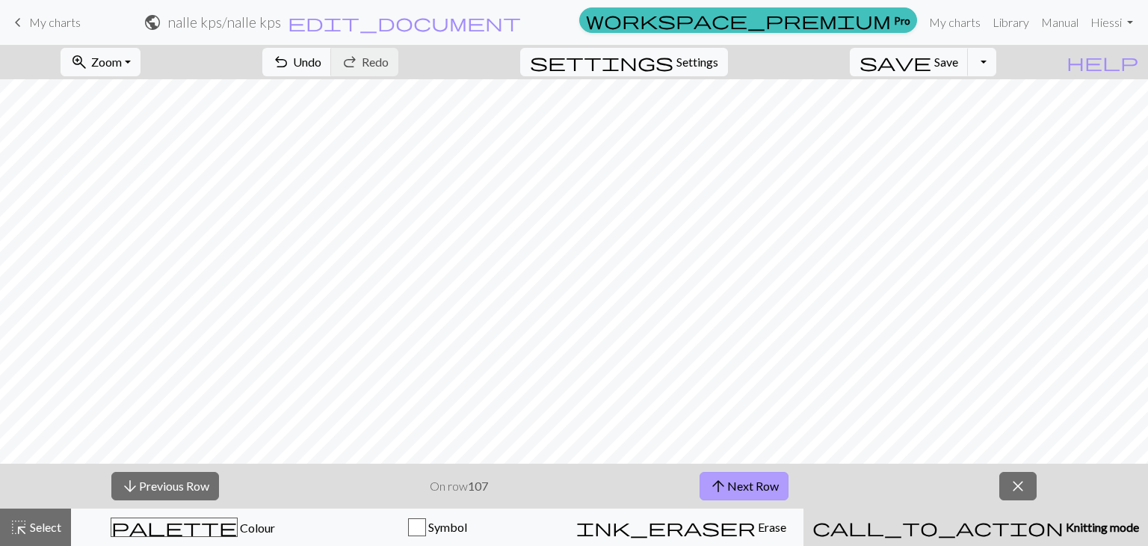
click at [705, 483] on button "arrow_upward Next Row" at bounding box center [744, 486] width 89 height 28
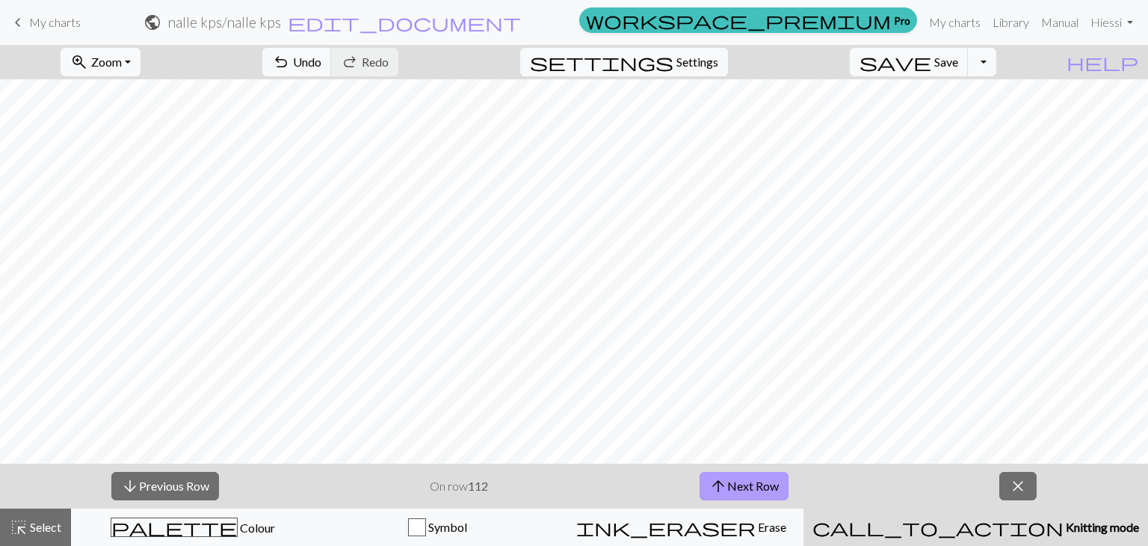
click at [705, 483] on button "arrow_upward Next Row" at bounding box center [744, 486] width 89 height 28
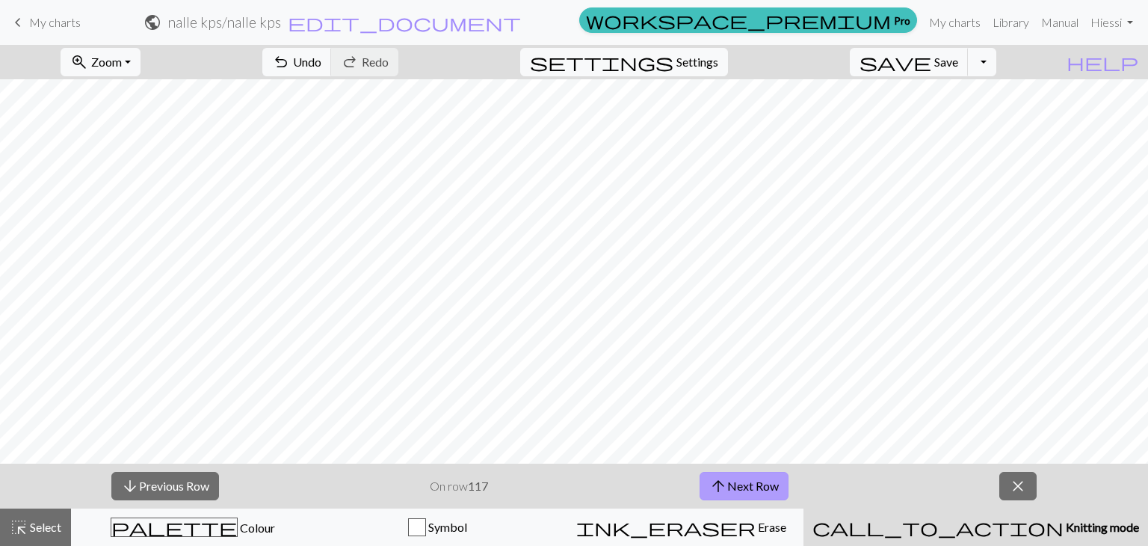
click at [705, 483] on button "arrow_upward Next Row" at bounding box center [744, 486] width 89 height 28
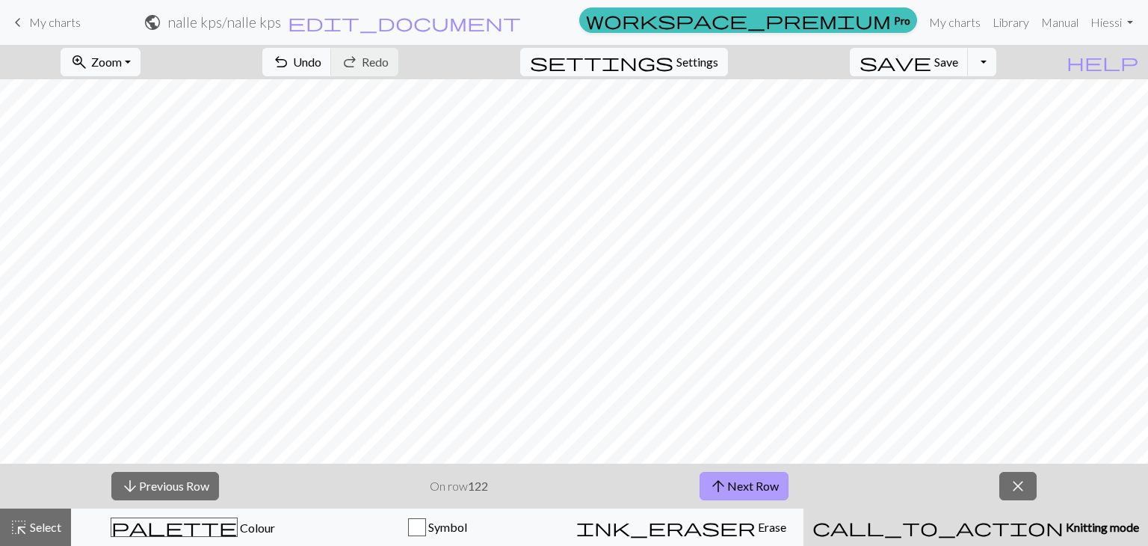
click at [705, 483] on button "arrow_upward Next Row" at bounding box center [744, 486] width 89 height 28
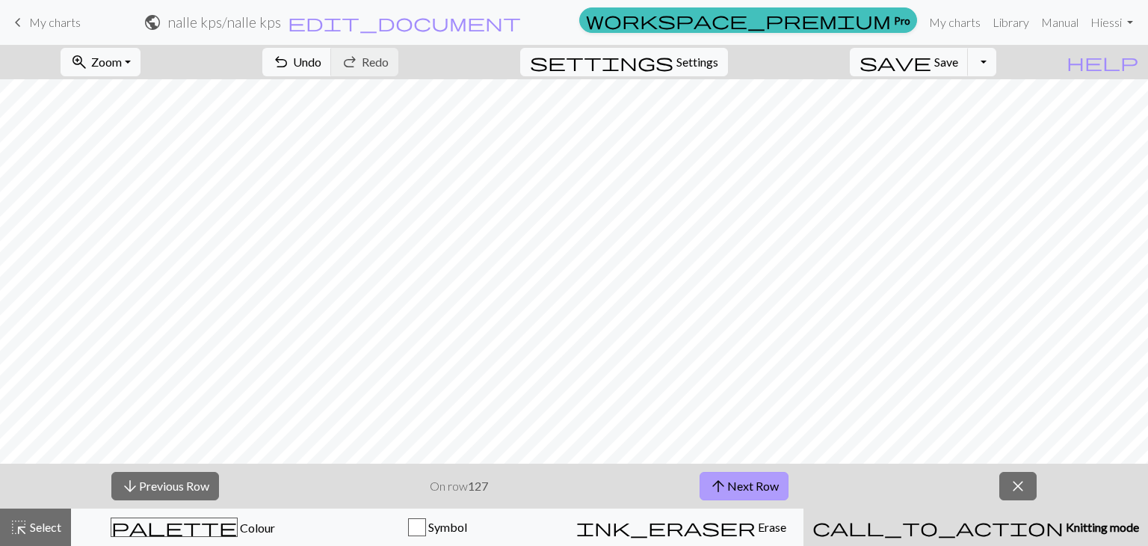
click at [705, 483] on button "arrow_upward Next Row" at bounding box center [744, 486] width 89 height 28
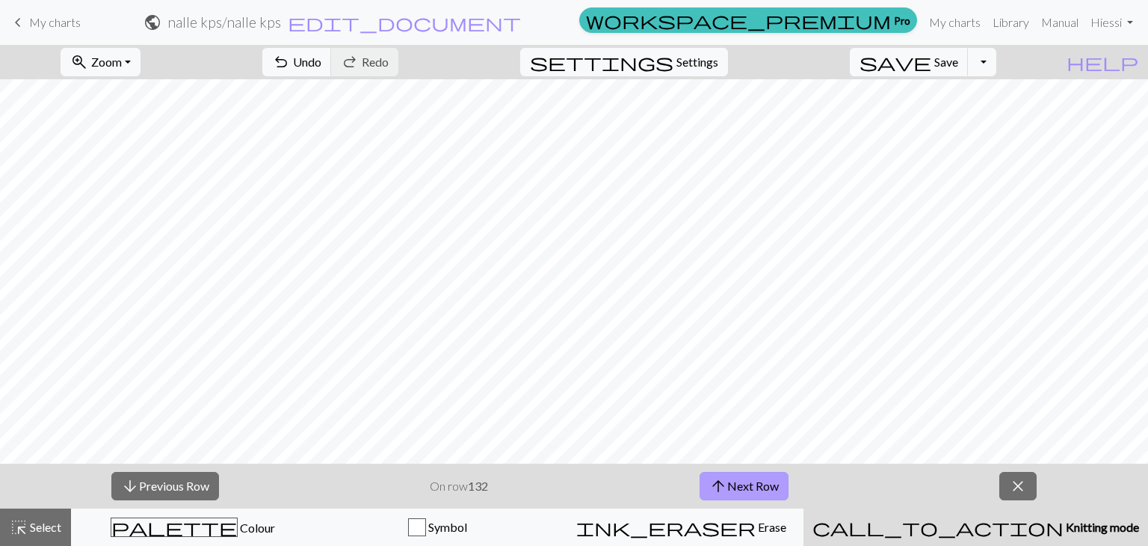
click at [705, 483] on button "arrow_upward Next Row" at bounding box center [744, 486] width 89 height 28
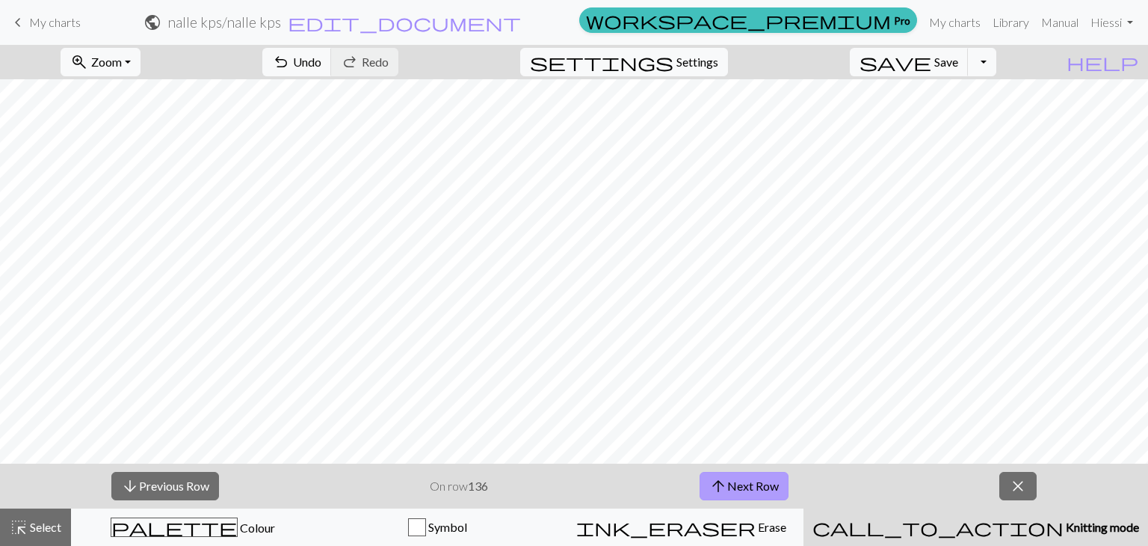
click at [705, 483] on button "arrow_upward Next Row" at bounding box center [744, 486] width 89 height 28
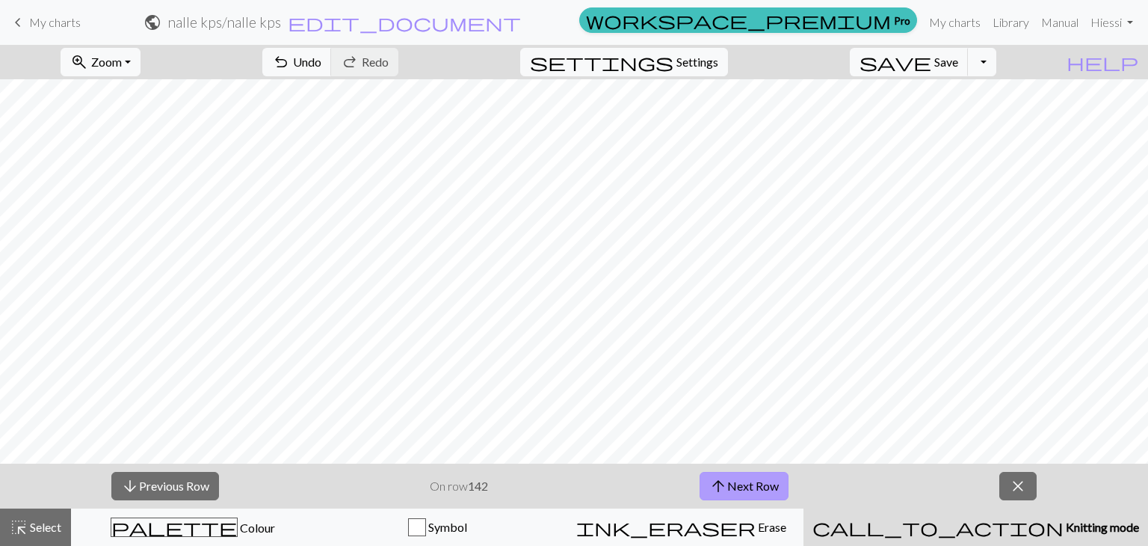
click at [705, 483] on button "arrow_upward Next Row" at bounding box center [744, 486] width 89 height 28
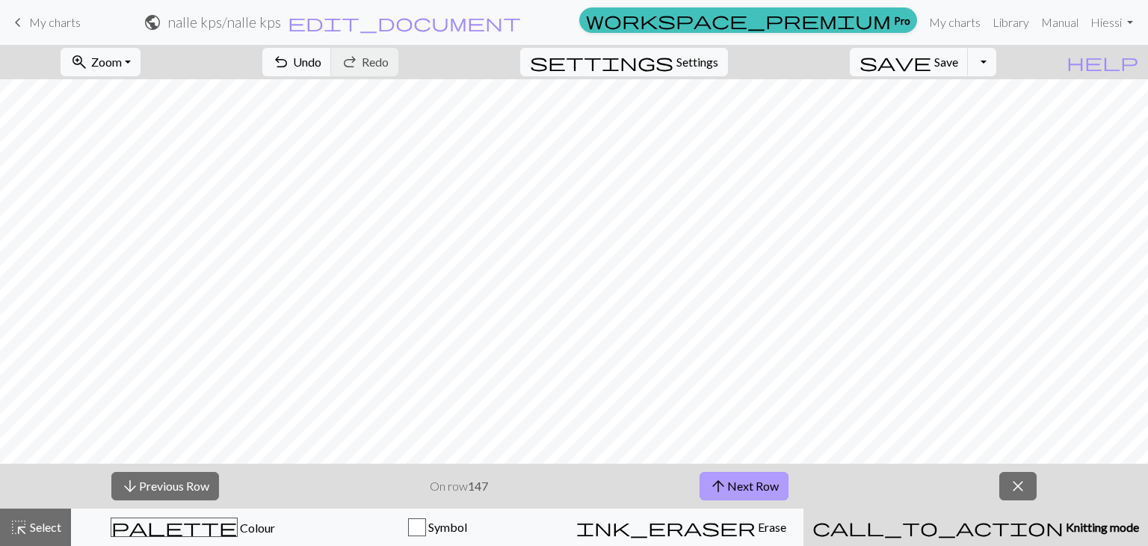
click at [705, 483] on button "arrow_upward Next Row" at bounding box center [744, 486] width 89 height 28
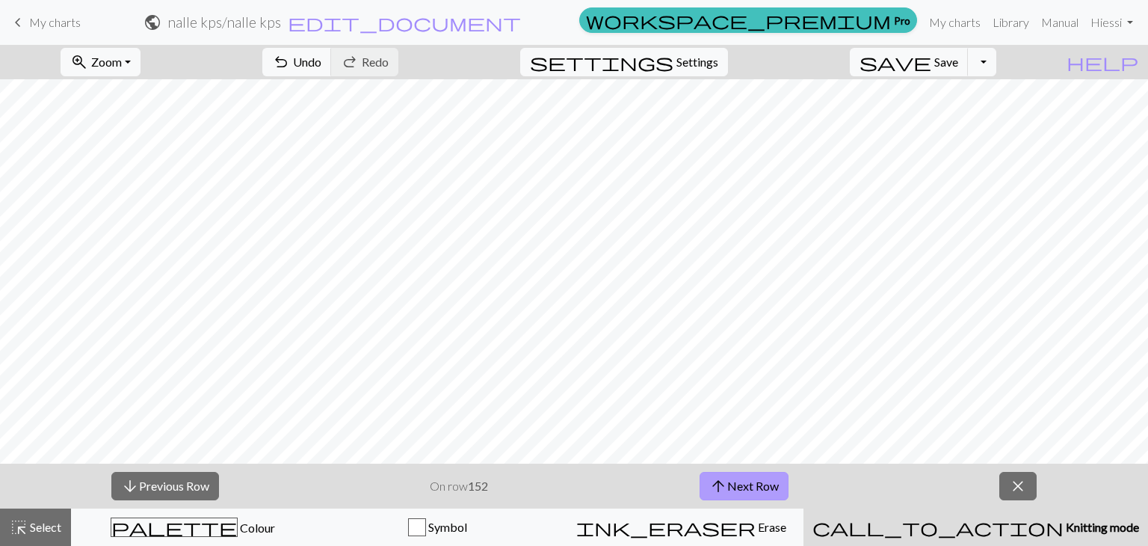
click at [705, 483] on button "arrow_upward Next Row" at bounding box center [744, 486] width 89 height 28
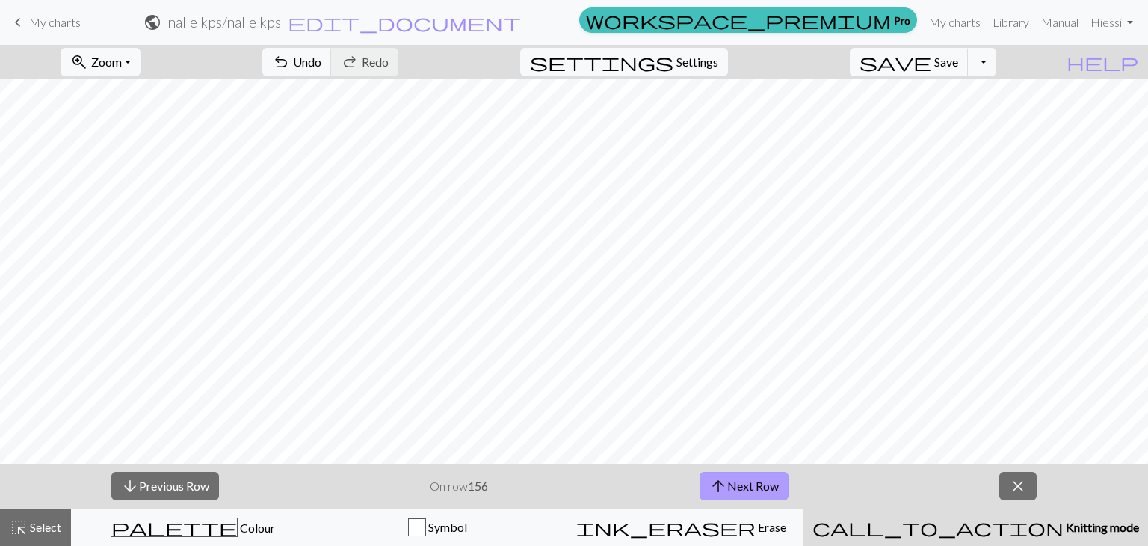
click at [705, 483] on button "arrow_upward Next Row" at bounding box center [744, 486] width 89 height 28
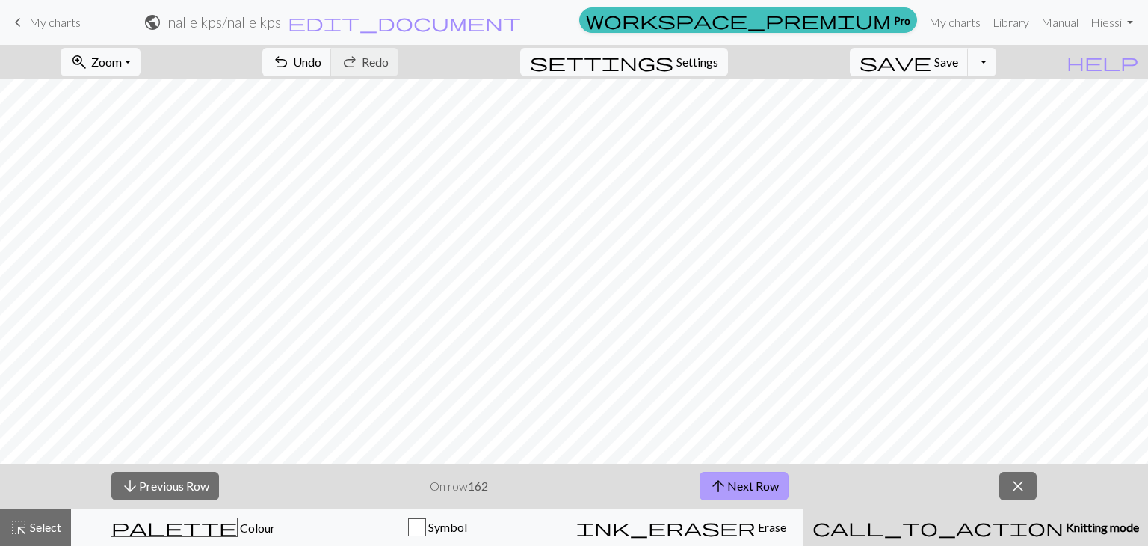
click at [705, 483] on button "arrow_upward Next Row" at bounding box center [744, 486] width 89 height 28
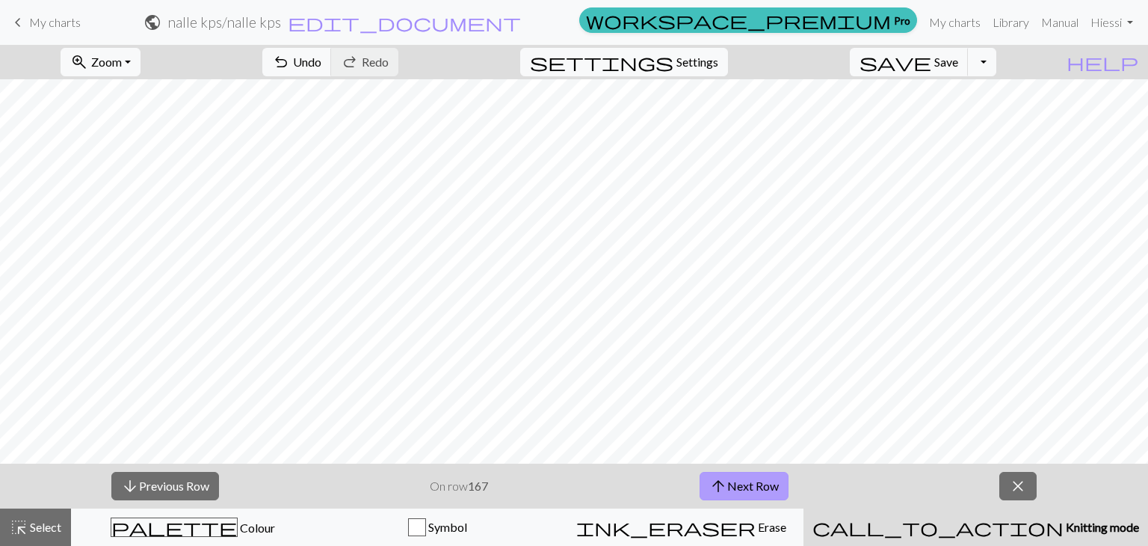
click at [705, 483] on button "arrow_upward Next Row" at bounding box center [744, 486] width 89 height 28
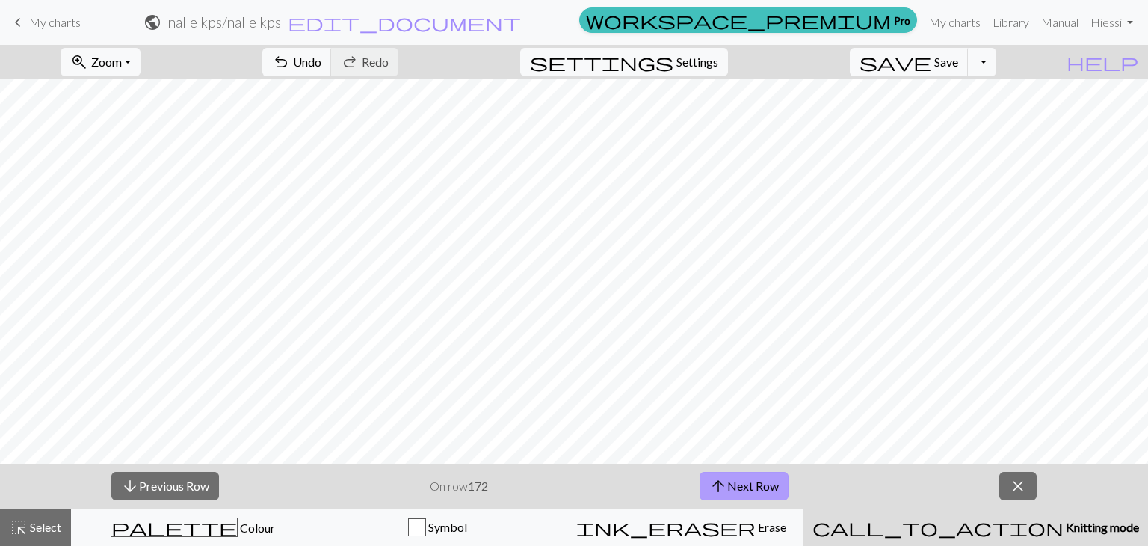
click at [705, 483] on button "arrow_upward Next Row" at bounding box center [744, 486] width 89 height 28
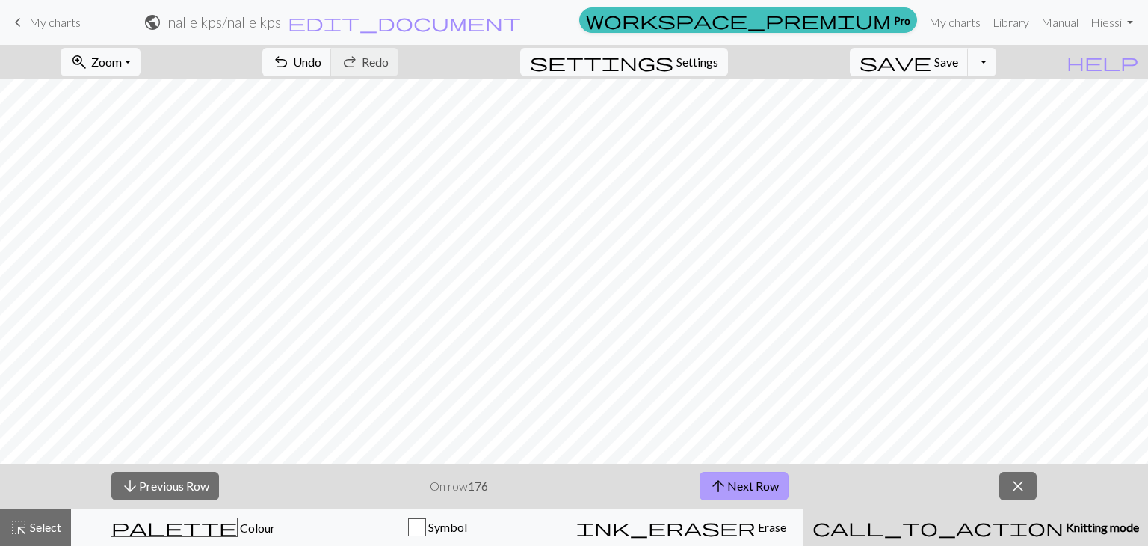
click at [705, 483] on button "arrow_upward Next Row" at bounding box center [744, 486] width 89 height 28
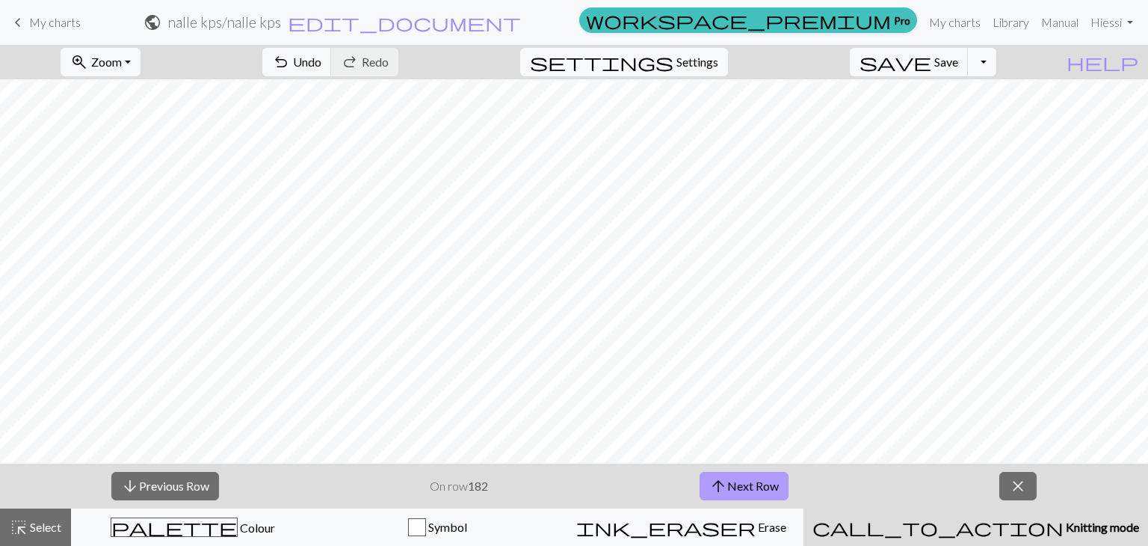
click at [705, 483] on button "arrow_upward Next Row" at bounding box center [744, 486] width 89 height 28
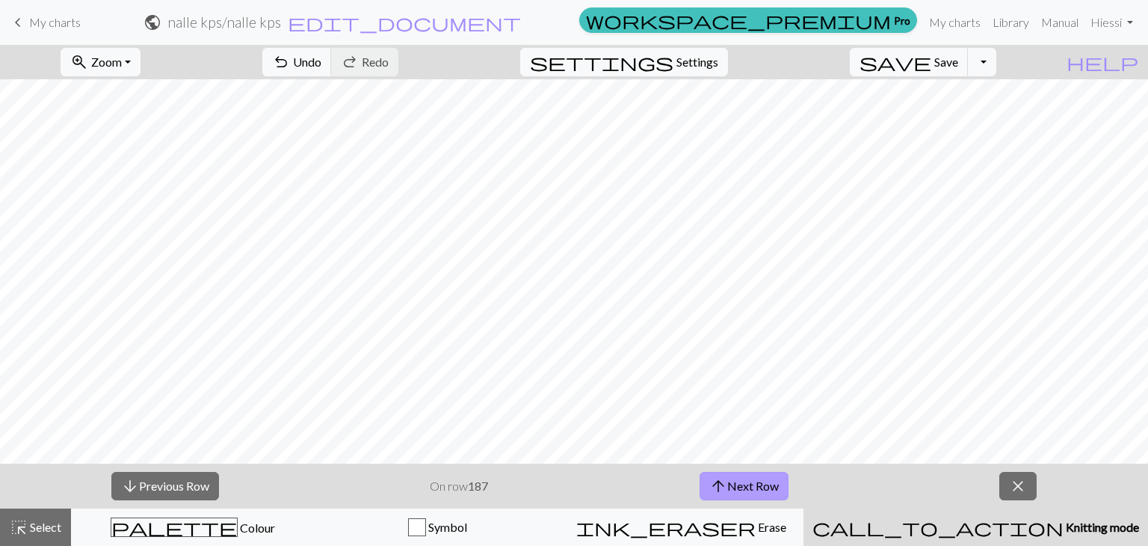
click at [705, 483] on button "arrow_upward Next Row" at bounding box center [744, 486] width 89 height 28
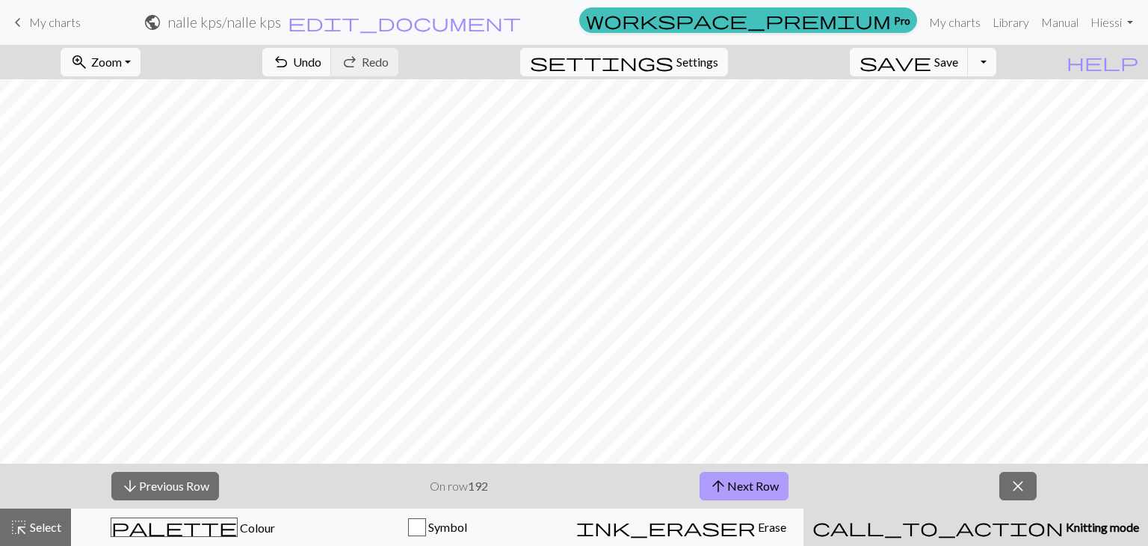
click at [705, 483] on button "arrow_upward Next Row" at bounding box center [744, 486] width 89 height 28
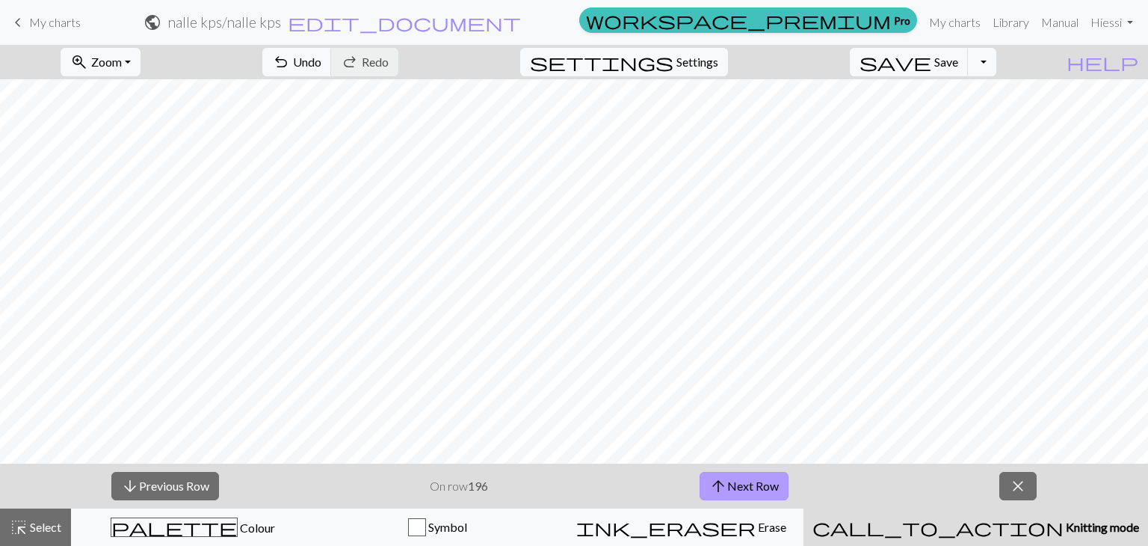
click at [705, 483] on button "arrow_upward Next Row" at bounding box center [744, 486] width 89 height 28
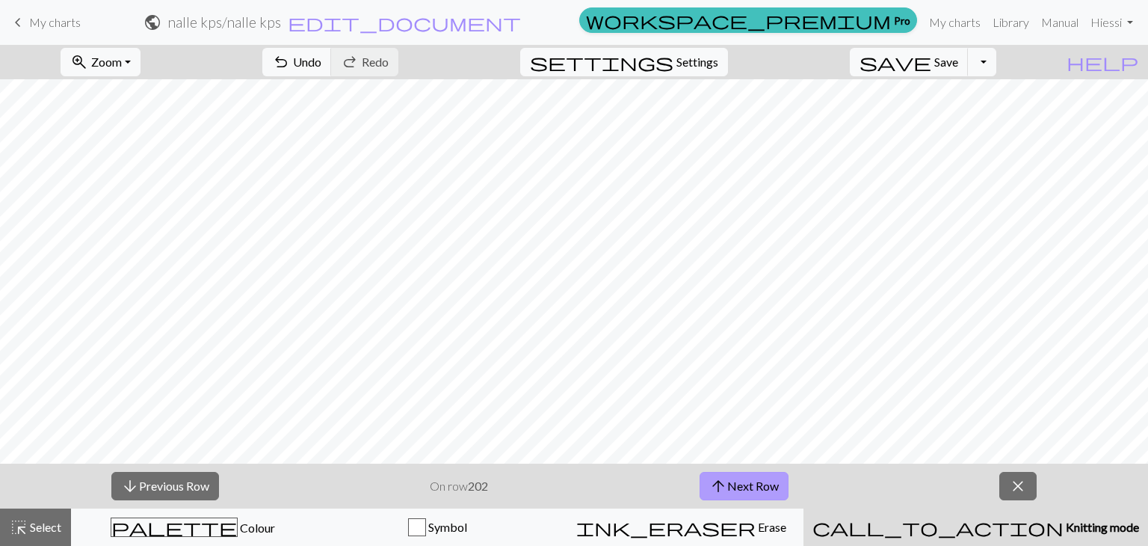
click at [705, 483] on button "arrow_upward Next Row" at bounding box center [744, 486] width 89 height 28
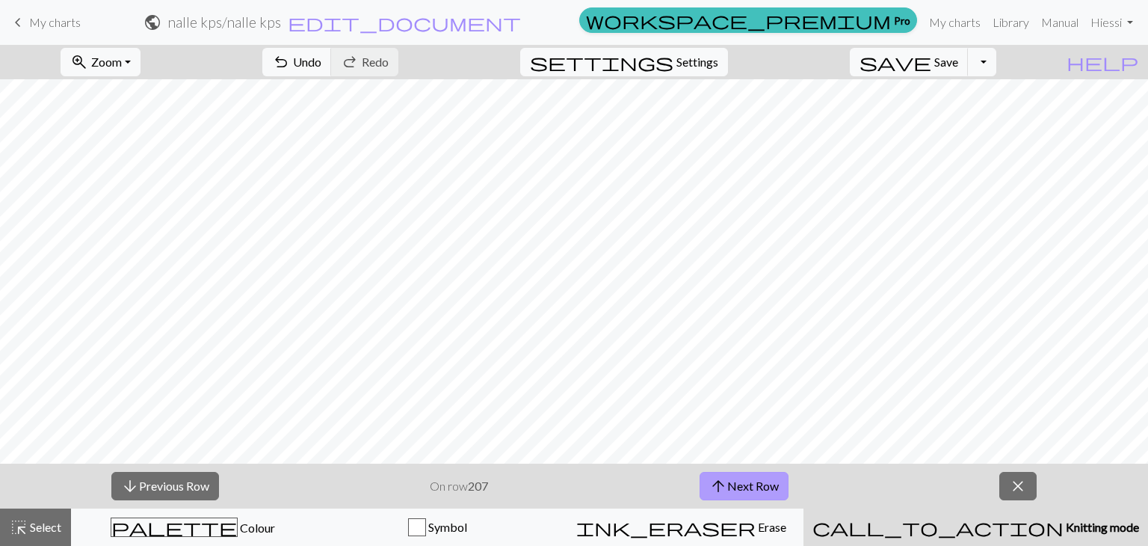
click at [705, 483] on button "arrow_upward Next Row" at bounding box center [744, 486] width 89 height 28
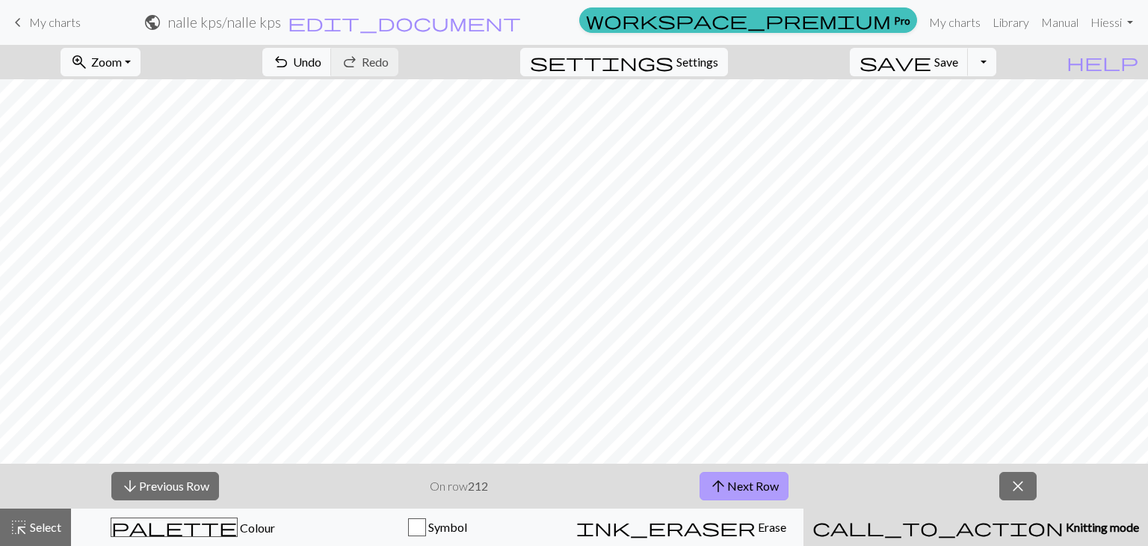
click at [705, 483] on button "arrow_upward Next Row" at bounding box center [744, 486] width 89 height 28
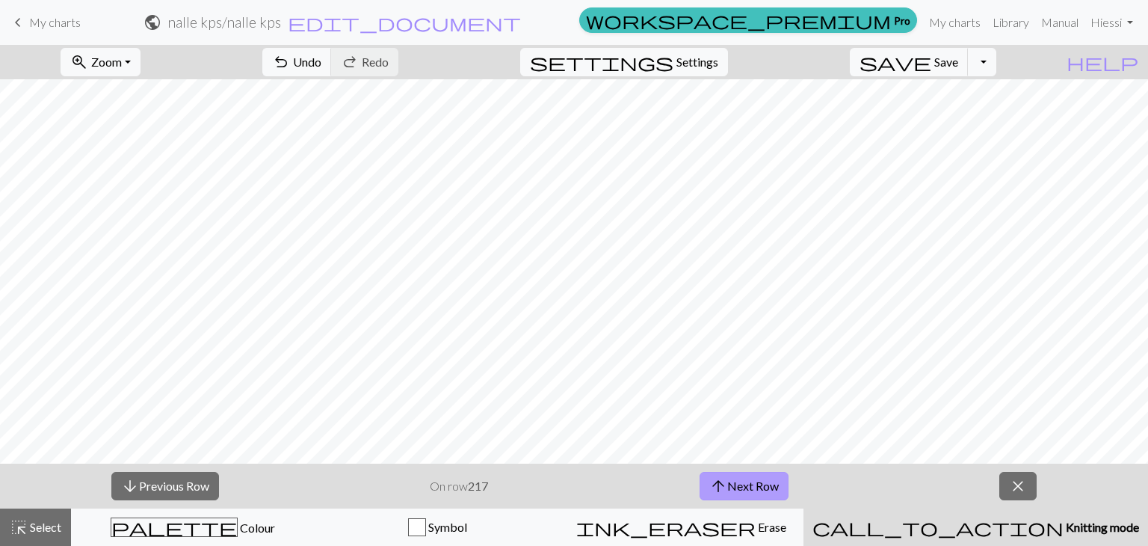
click at [705, 483] on button "arrow_upward Next Row" at bounding box center [744, 486] width 89 height 28
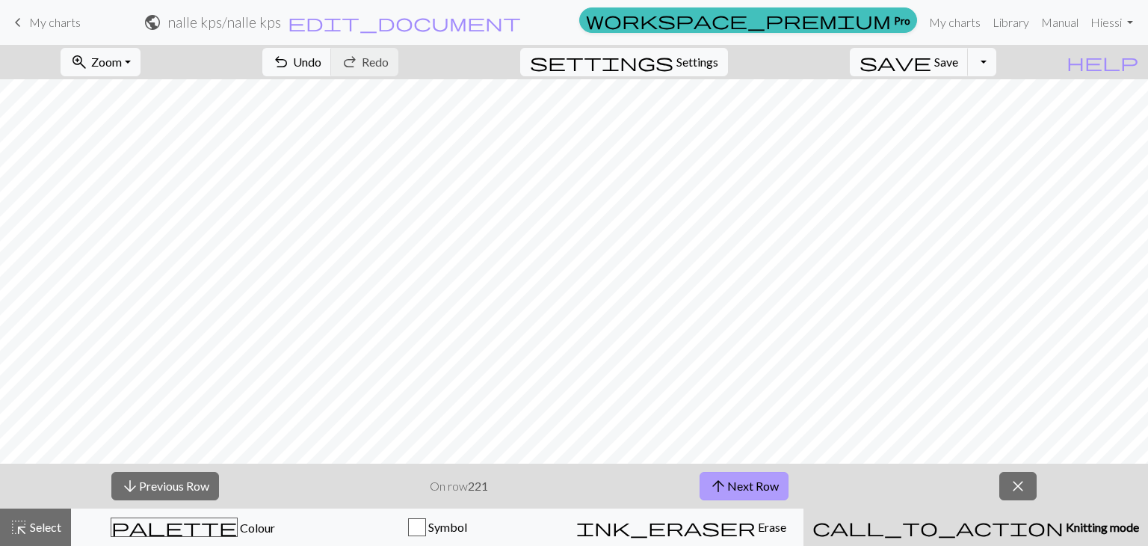
click at [705, 483] on button "arrow_upward Next Row" at bounding box center [744, 486] width 89 height 28
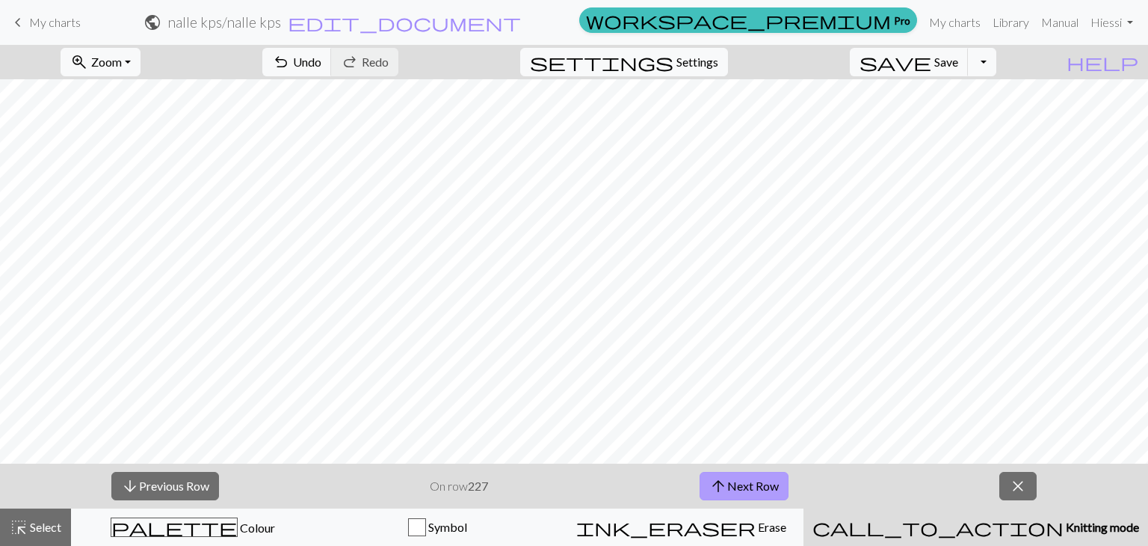
click at [705, 483] on button "arrow_upward Next Row" at bounding box center [744, 486] width 89 height 28
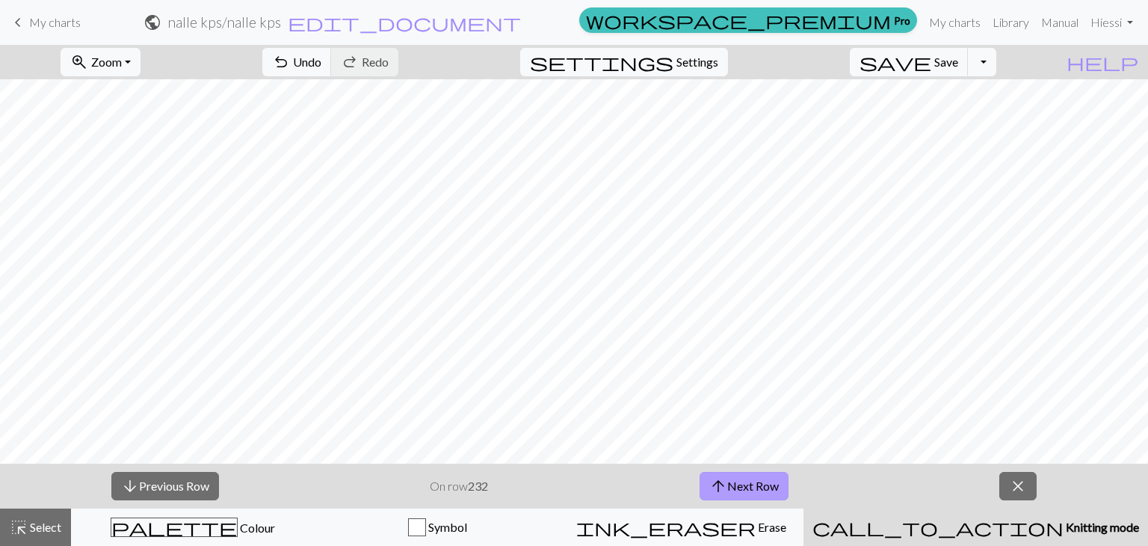
click at [705, 483] on button "arrow_upward Next Row" at bounding box center [744, 486] width 89 height 28
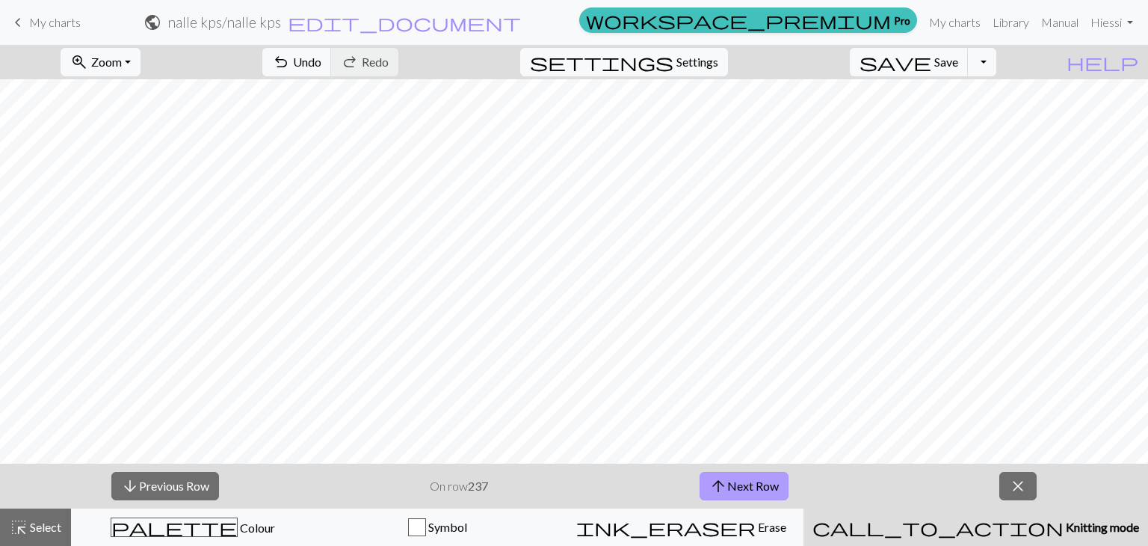
click at [705, 483] on button "arrow_upward Next Row" at bounding box center [744, 486] width 89 height 28
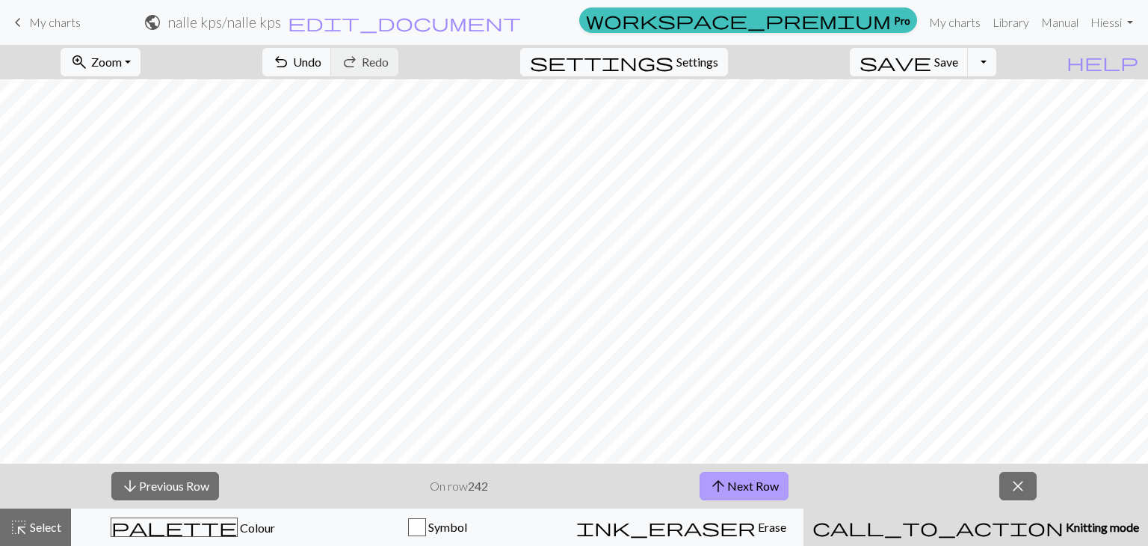
click at [705, 483] on button "arrow_upward Next Row" at bounding box center [744, 486] width 89 height 28
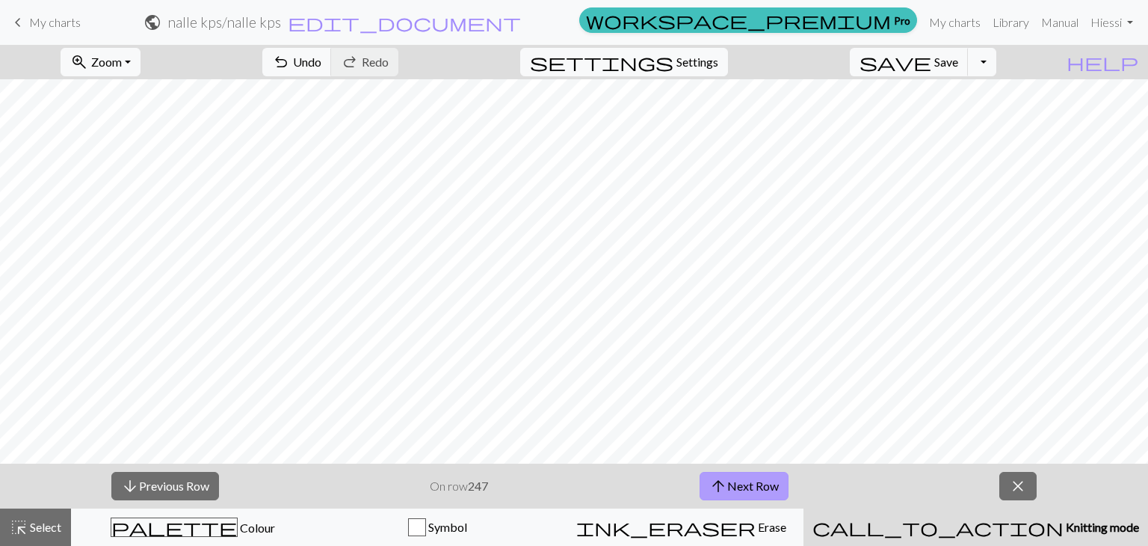
click at [705, 483] on button "arrow_upward Next Row" at bounding box center [744, 486] width 89 height 28
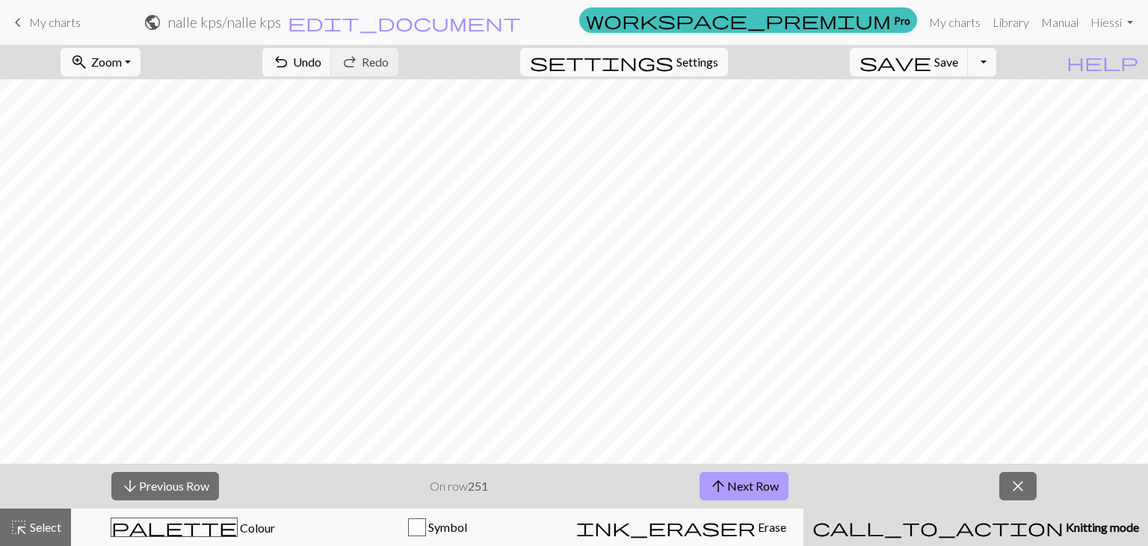
click at [705, 483] on button "arrow_upward Next Row" at bounding box center [744, 486] width 89 height 28
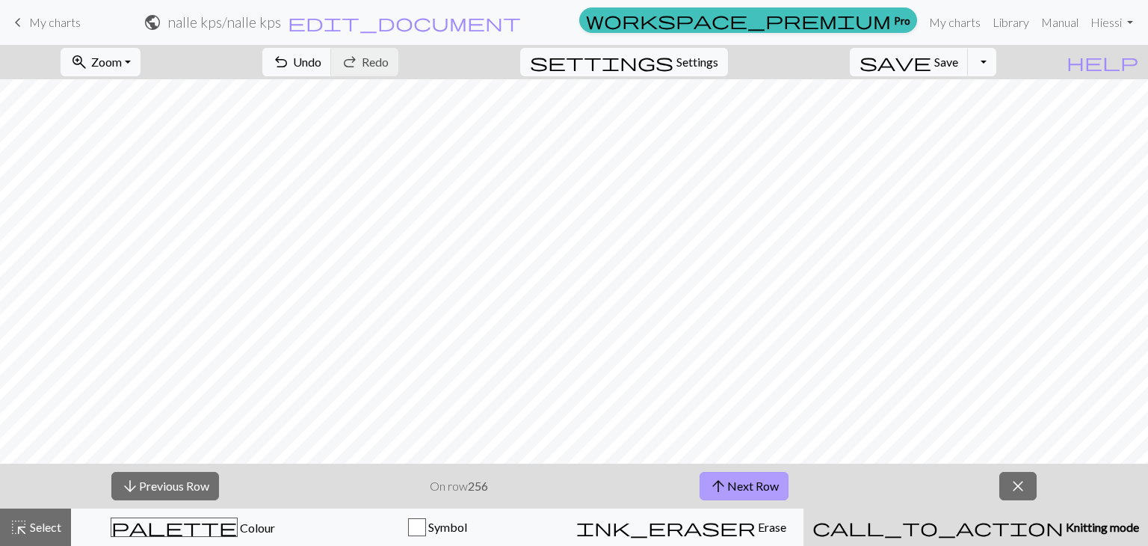
click at [705, 483] on button "arrow_upward Next Row" at bounding box center [744, 486] width 89 height 28
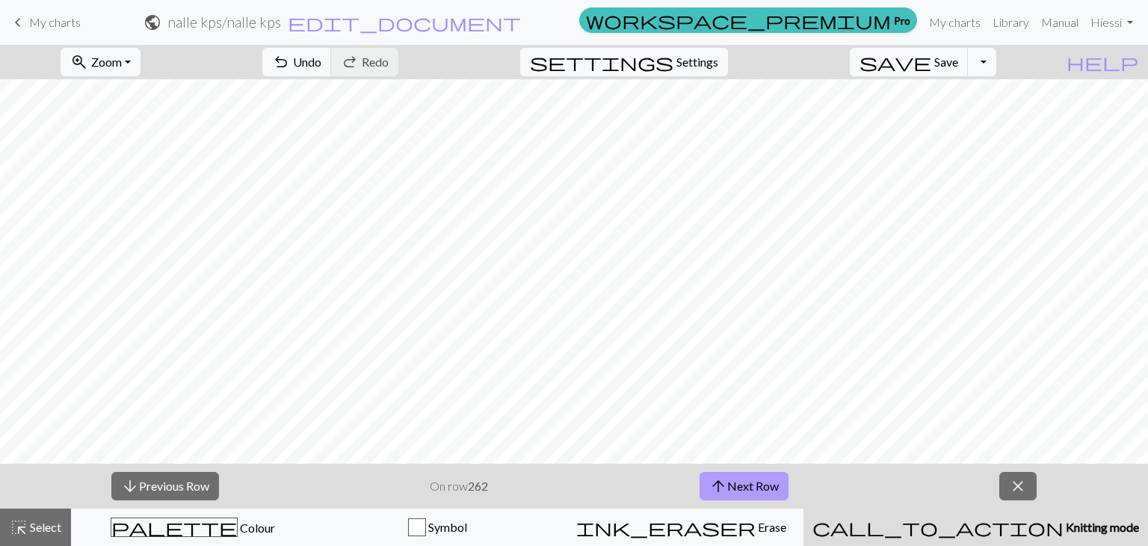
click at [705, 483] on button "arrow_upward Next Row" at bounding box center [744, 486] width 89 height 28
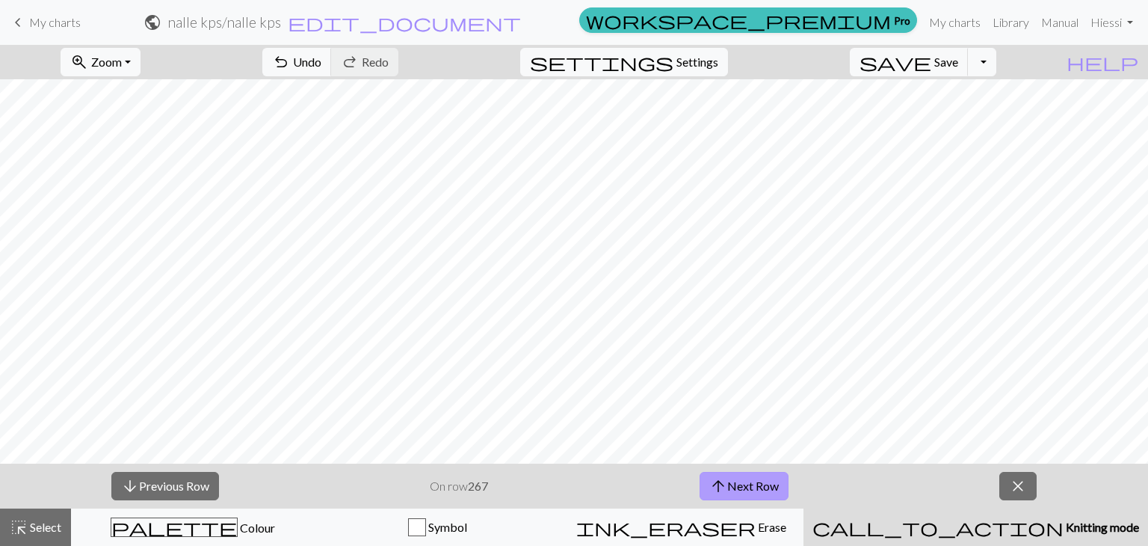
click at [705, 483] on button "arrow_upward Next Row" at bounding box center [744, 486] width 89 height 28
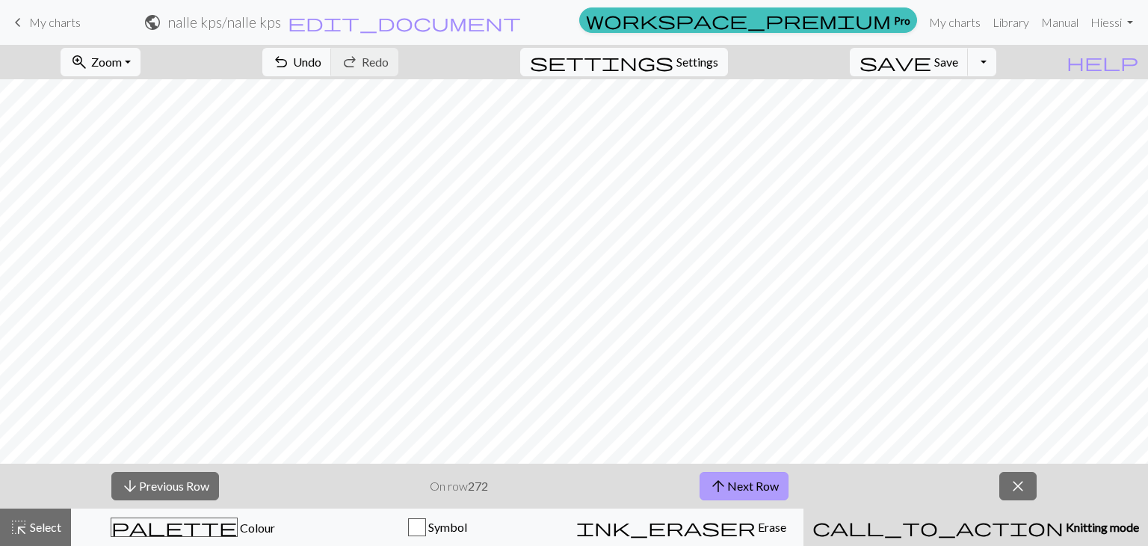
click at [705, 483] on button "arrow_upward Next Row" at bounding box center [744, 486] width 89 height 28
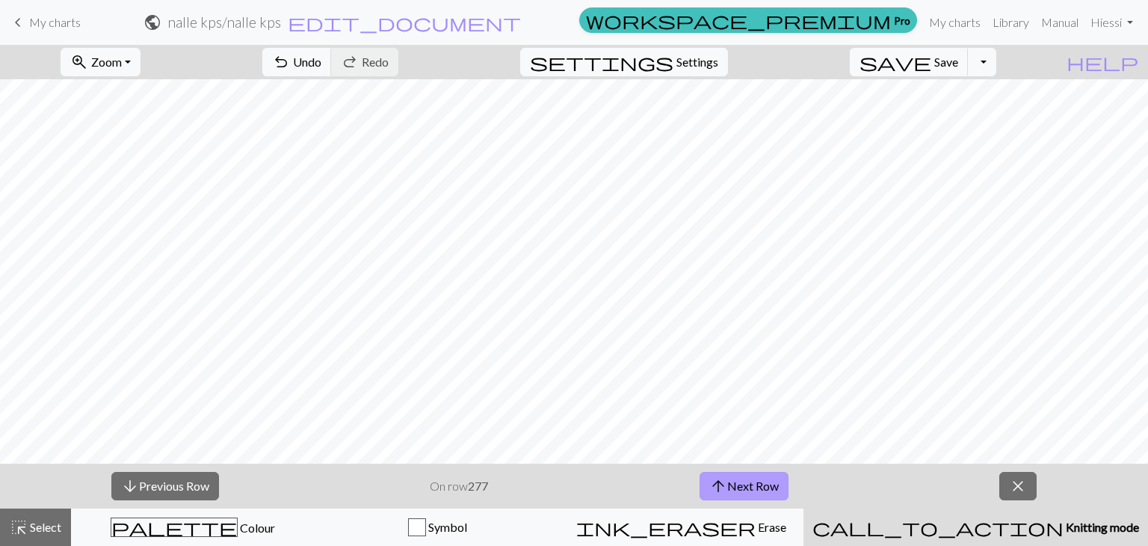
click at [705, 483] on button "arrow_upward Next Row" at bounding box center [744, 486] width 89 height 28
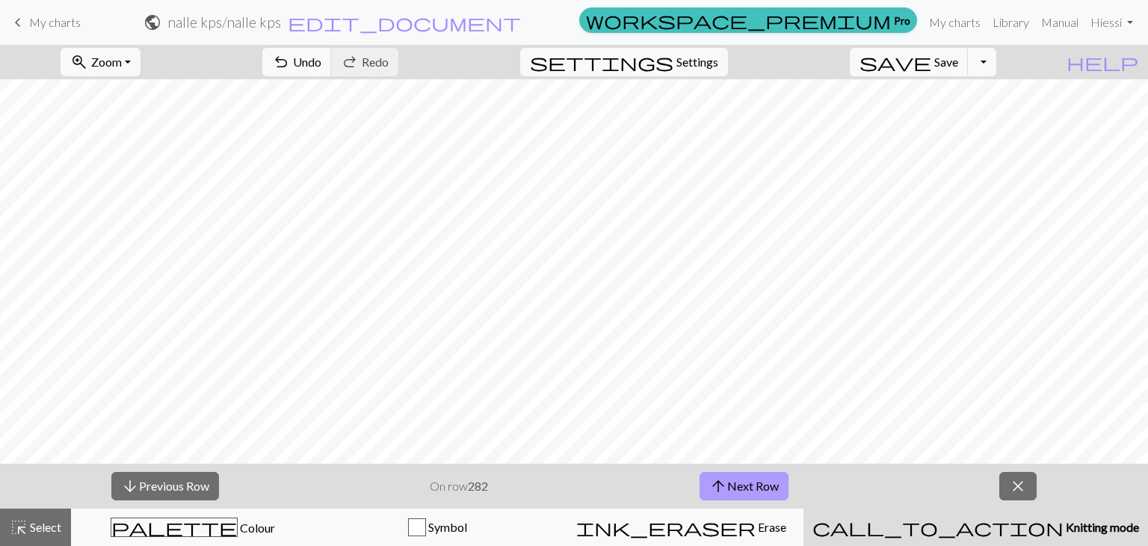
click at [705, 483] on button "arrow_upward Next Row" at bounding box center [744, 486] width 89 height 28
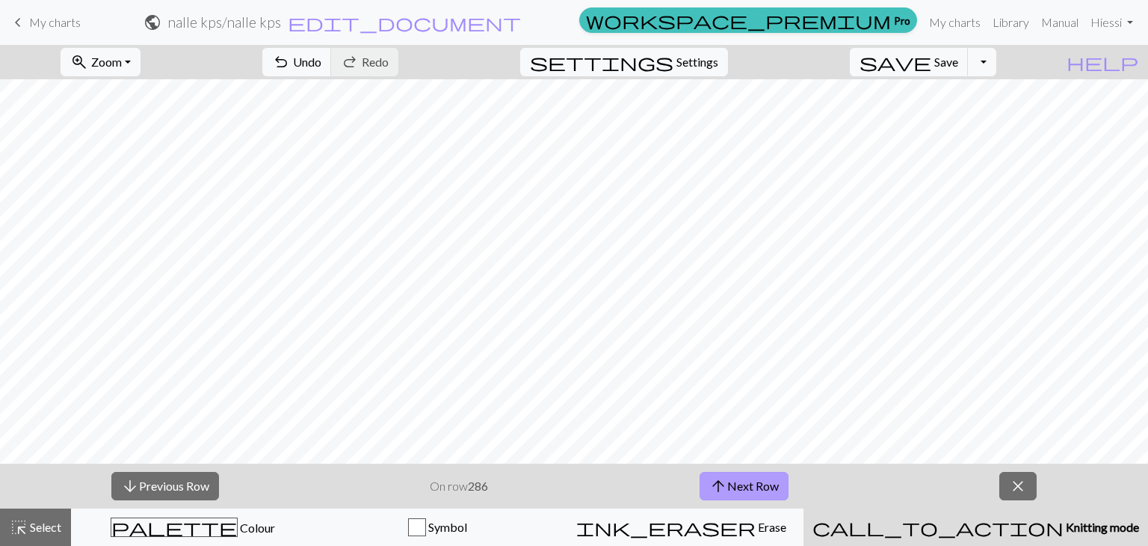
click at [706, 483] on button "arrow_upward Next Row" at bounding box center [744, 486] width 89 height 28
click at [706, 484] on button "arrow_upward Next Row" at bounding box center [744, 486] width 89 height 28
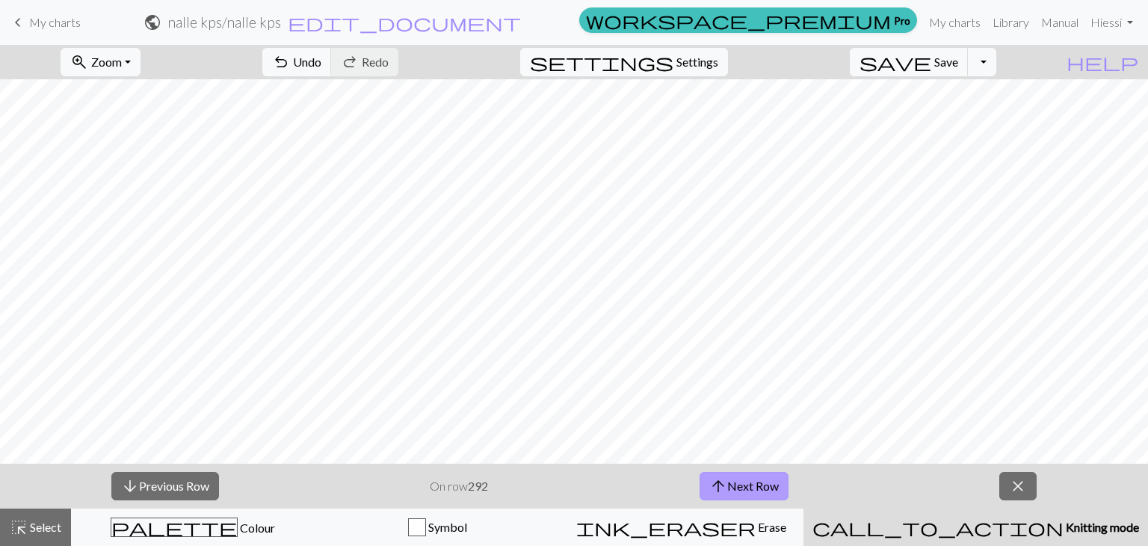
click at [706, 484] on button "arrow_upward Next Row" at bounding box center [744, 486] width 89 height 28
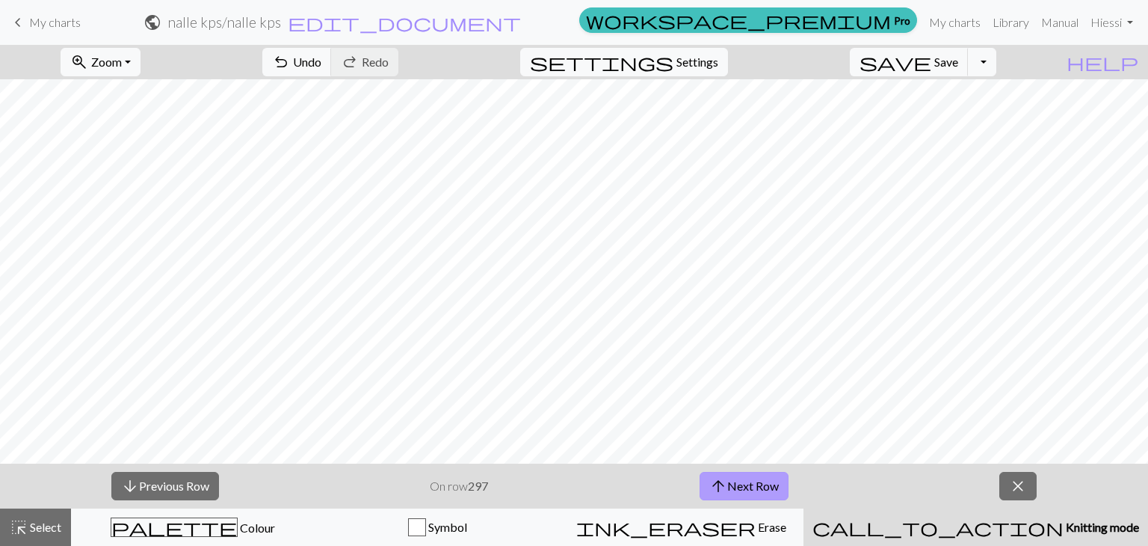
click at [706, 484] on button "arrow_upward Next Row" at bounding box center [744, 486] width 89 height 28
click at [153, 493] on button "arrow_downward Previous Row" at bounding box center [165, 486] width 108 height 28
click at [182, 490] on button "arrow_downward Previous Row" at bounding box center [165, 486] width 108 height 28
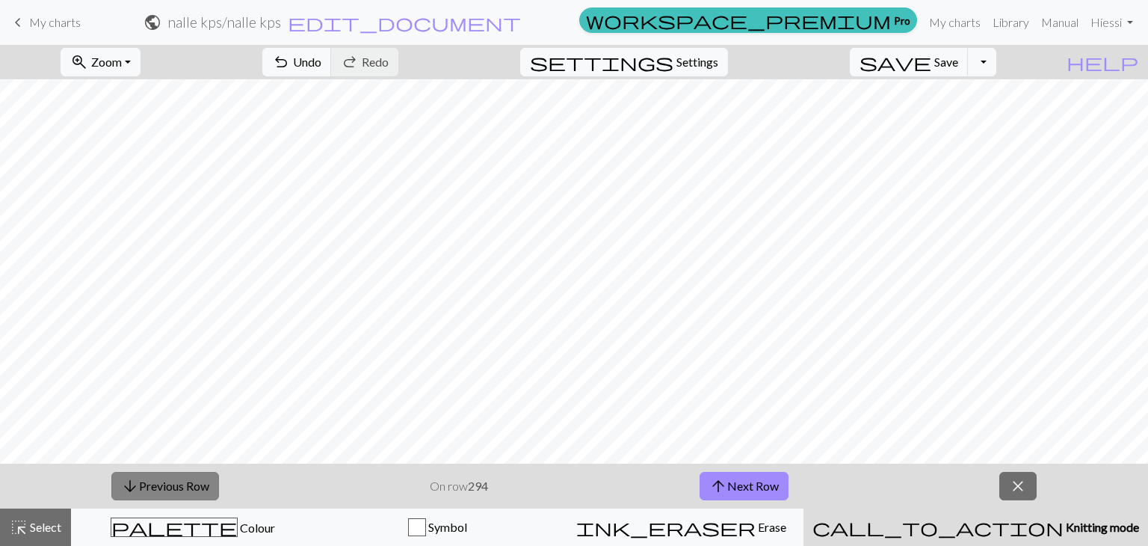
click at [182, 490] on button "arrow_downward Previous Row" at bounding box center [165, 486] width 108 height 28
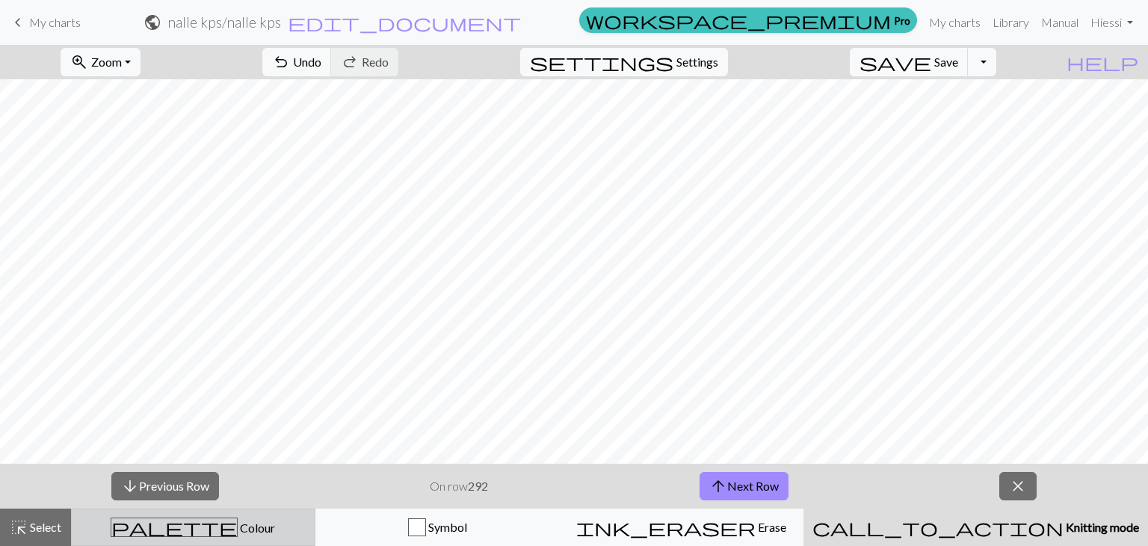
click at [168, 528] on div "palette Colour Colour" at bounding box center [193, 526] width 225 height 19
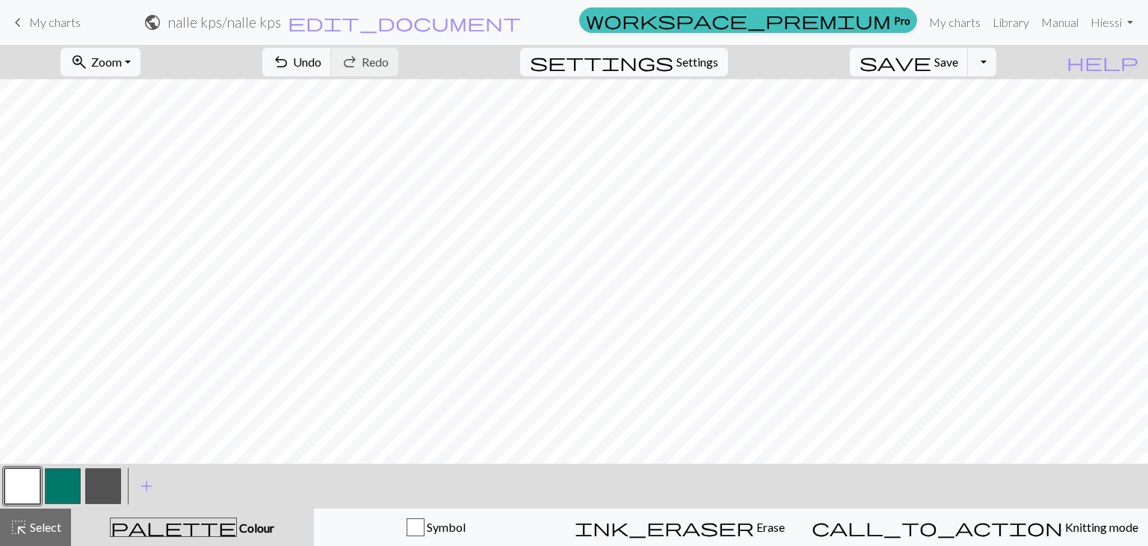
click at [58, 475] on button "button" at bounding box center [63, 486] width 36 height 36
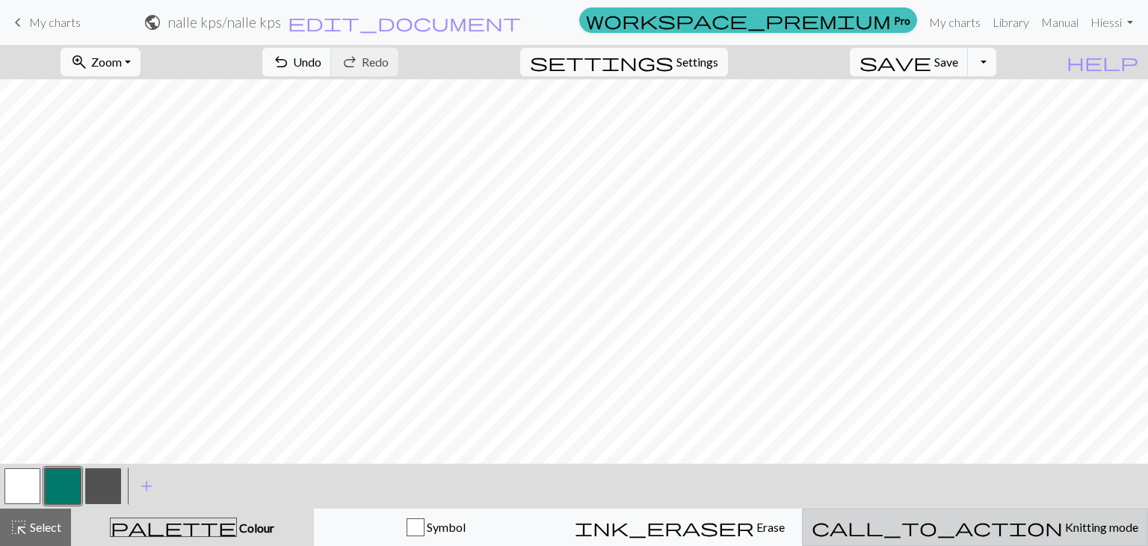
click at [1063, 521] on span "Knitting mode" at bounding box center [1100, 526] width 75 height 14
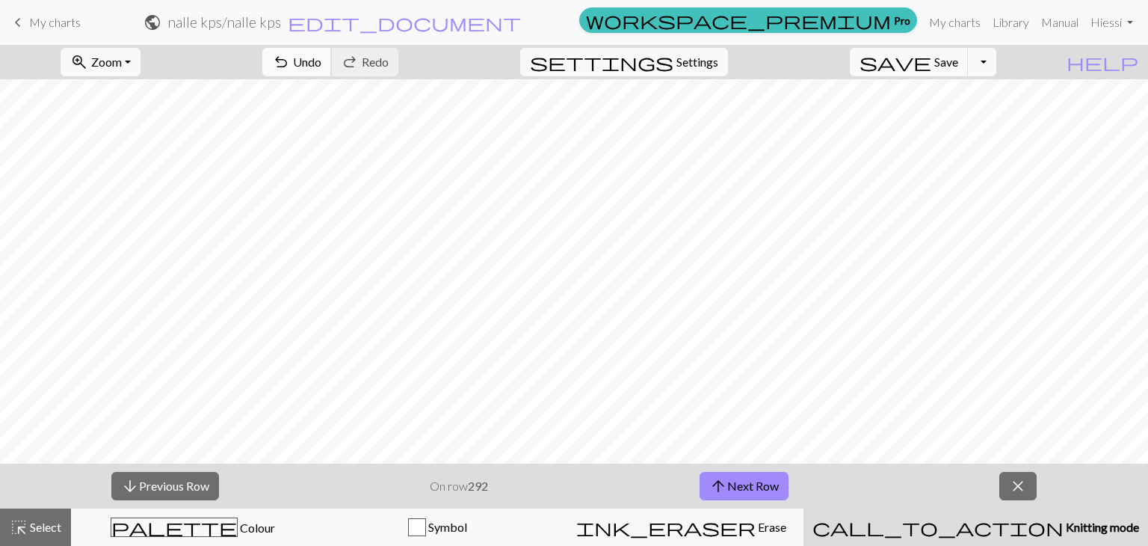
click at [332, 61] on button "undo Undo Undo" at bounding box center [297, 62] width 70 height 28
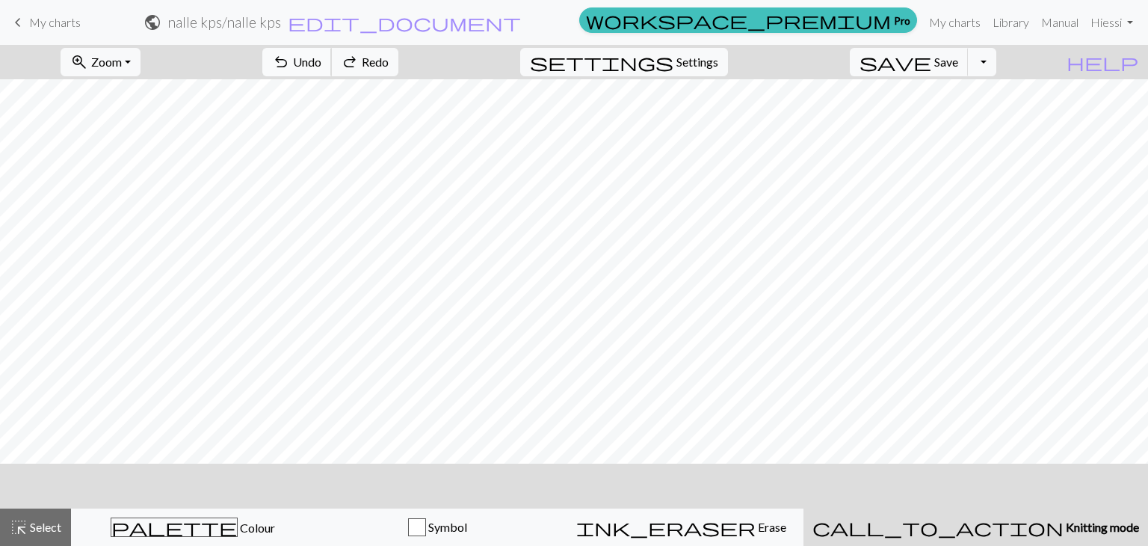
click at [332, 61] on button "undo Undo Undo" at bounding box center [297, 62] width 70 height 28
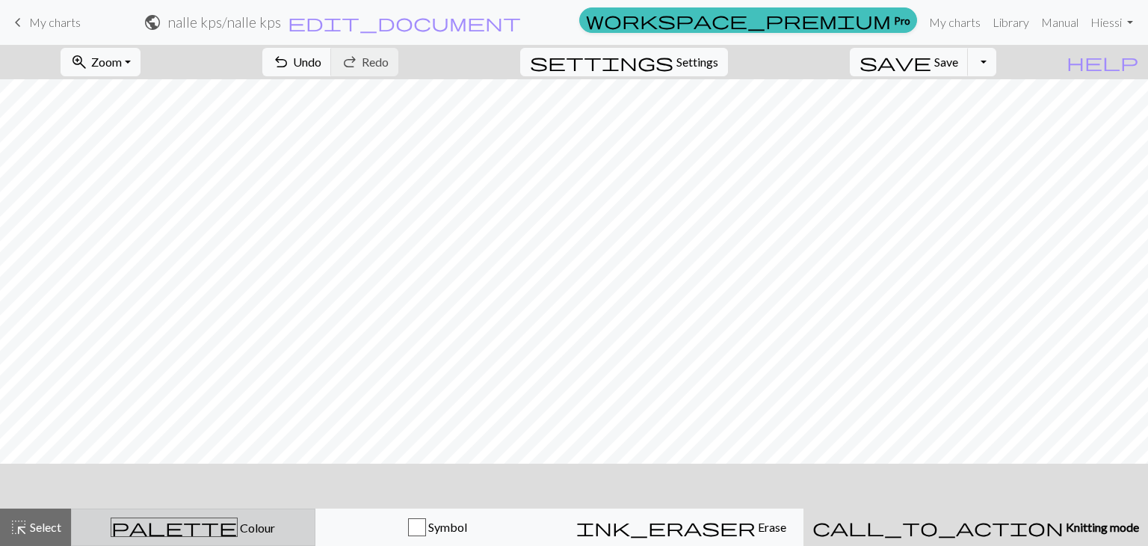
click at [253, 521] on div "palette Colour Colour" at bounding box center [193, 526] width 225 height 19
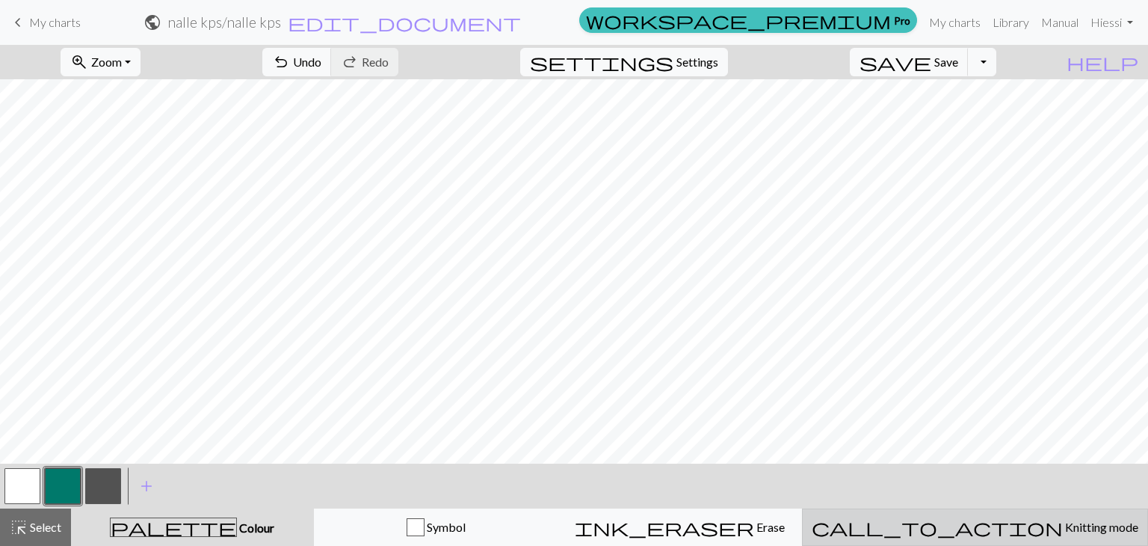
click at [912, 519] on div "call_to_action Knitting mode Knitting mode" at bounding box center [975, 527] width 327 height 18
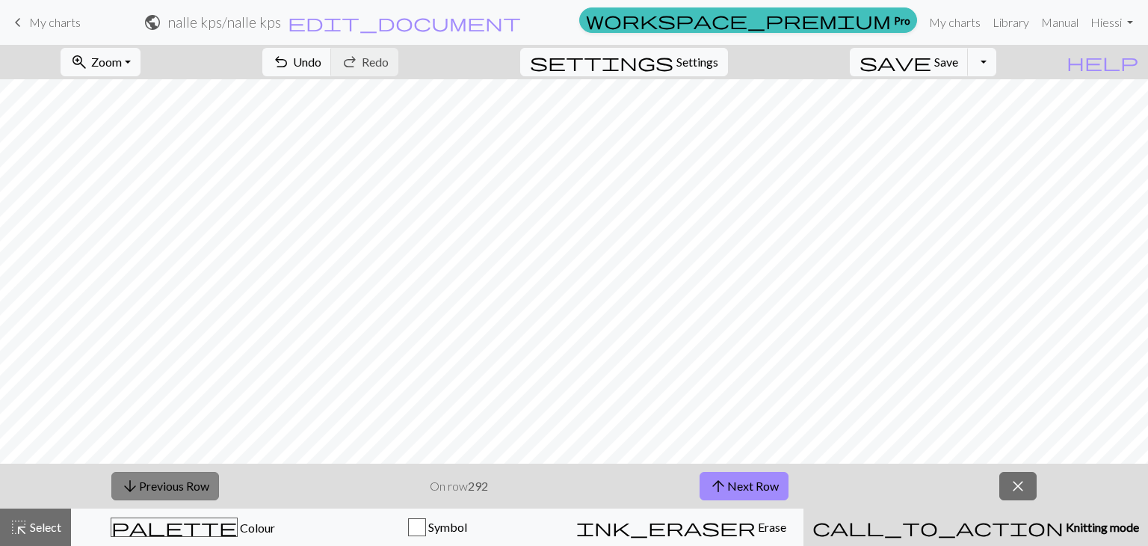
click at [188, 485] on button "arrow_downward Previous Row" at bounding box center [165, 486] width 108 height 28
click at [197, 490] on button "arrow_downward Previous Row" at bounding box center [165, 486] width 108 height 28
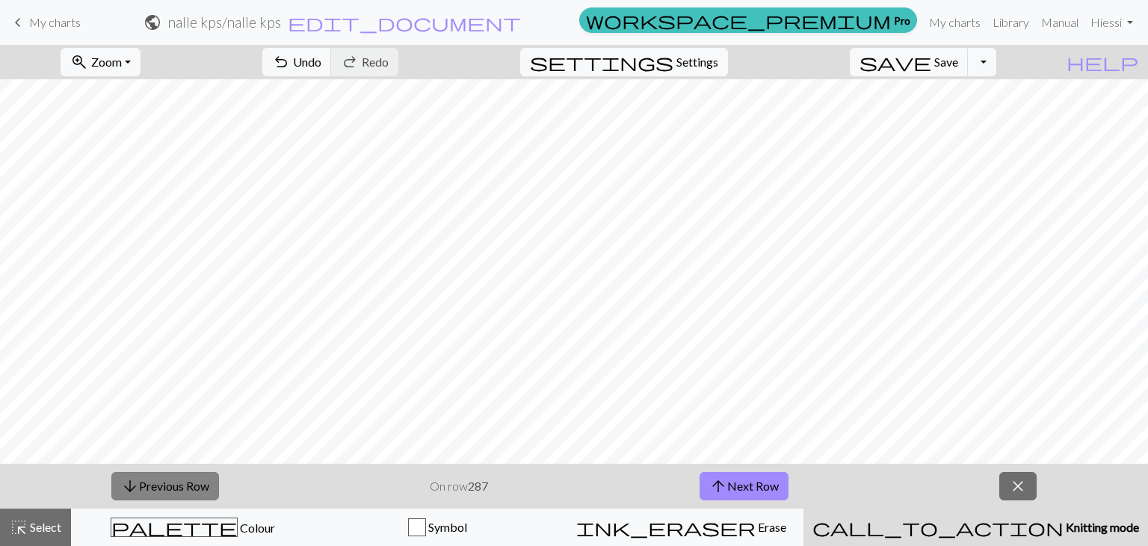
click at [197, 490] on button "arrow_downward Previous Row" at bounding box center [165, 486] width 108 height 28
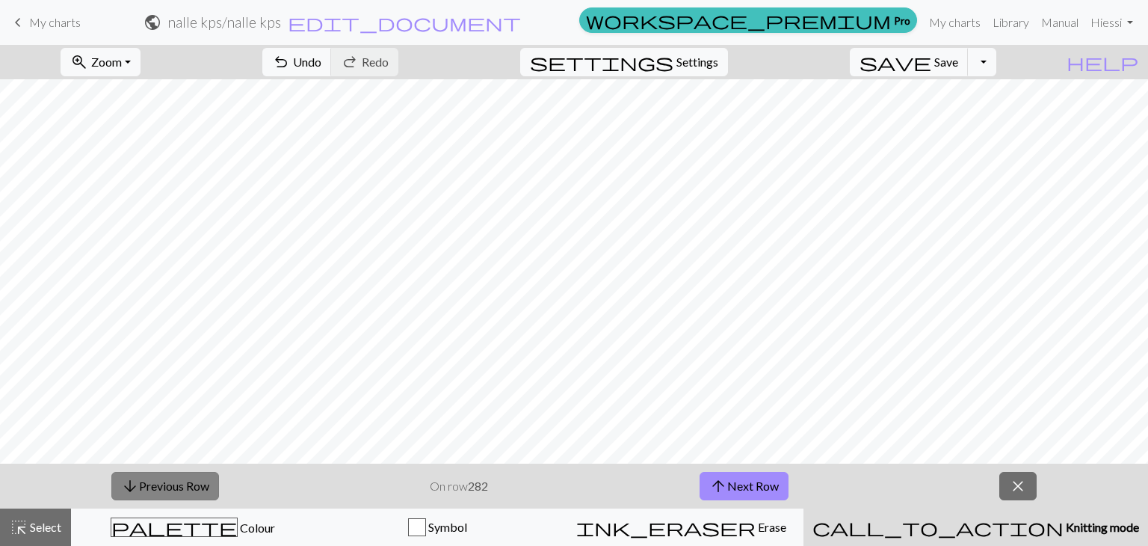
click at [197, 490] on button "arrow_downward Previous Row" at bounding box center [165, 486] width 108 height 28
click at [780, 482] on button "arrow_upward Next Row" at bounding box center [744, 486] width 89 height 28
click at [194, 482] on button "arrow_downward Previous Row" at bounding box center [165, 486] width 108 height 28
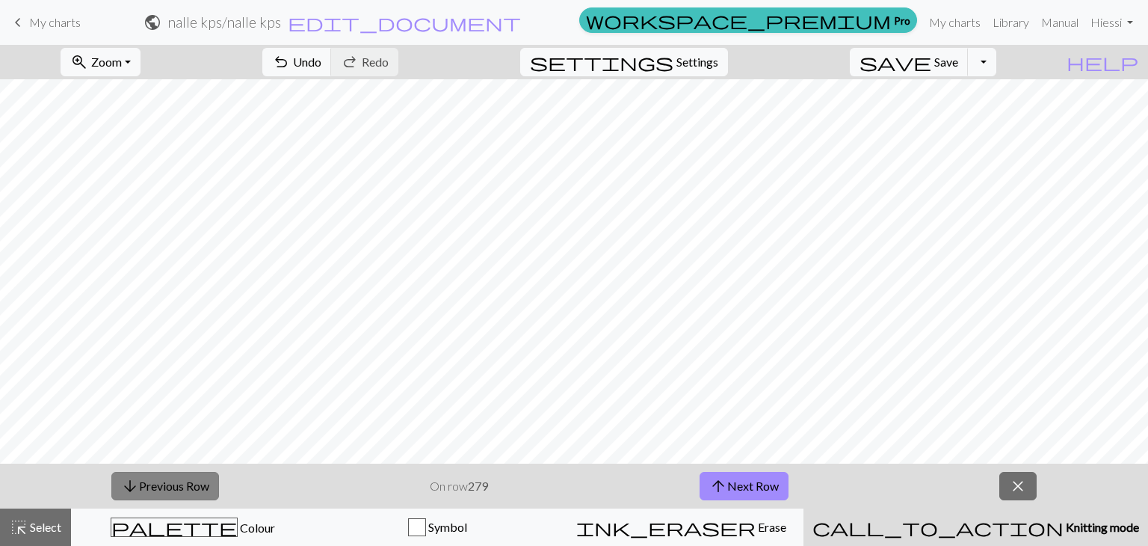
click at [194, 482] on button "arrow_downward Previous Row" at bounding box center [165, 486] width 108 height 28
click at [158, 491] on button "arrow_downward Previous Row" at bounding box center [165, 486] width 108 height 28
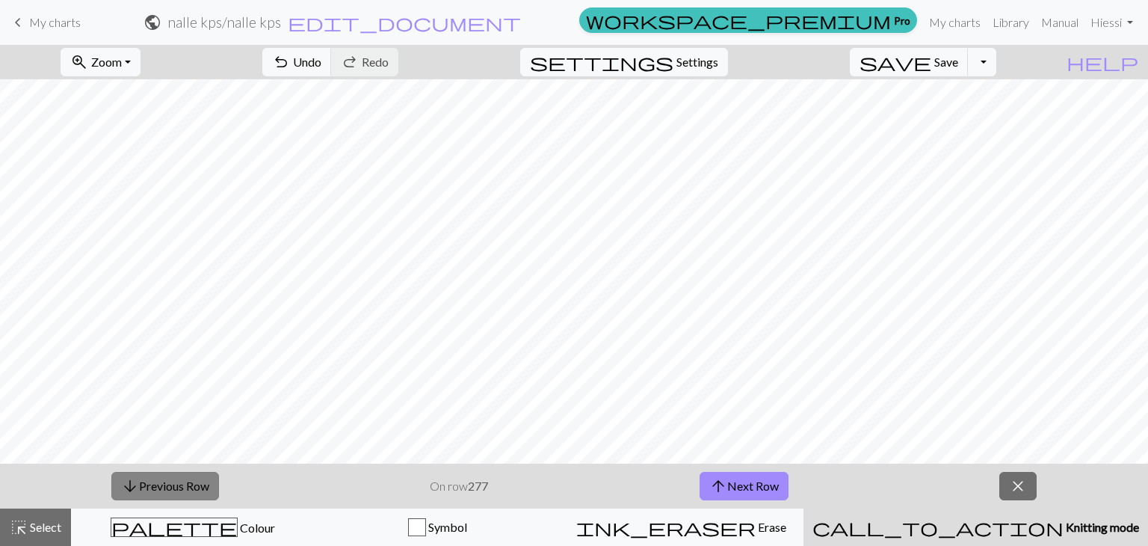
click at [158, 491] on button "arrow_downward Previous Row" at bounding box center [165, 486] width 108 height 28
click at [182, 477] on button "arrow_downward Previous Row" at bounding box center [165, 486] width 108 height 28
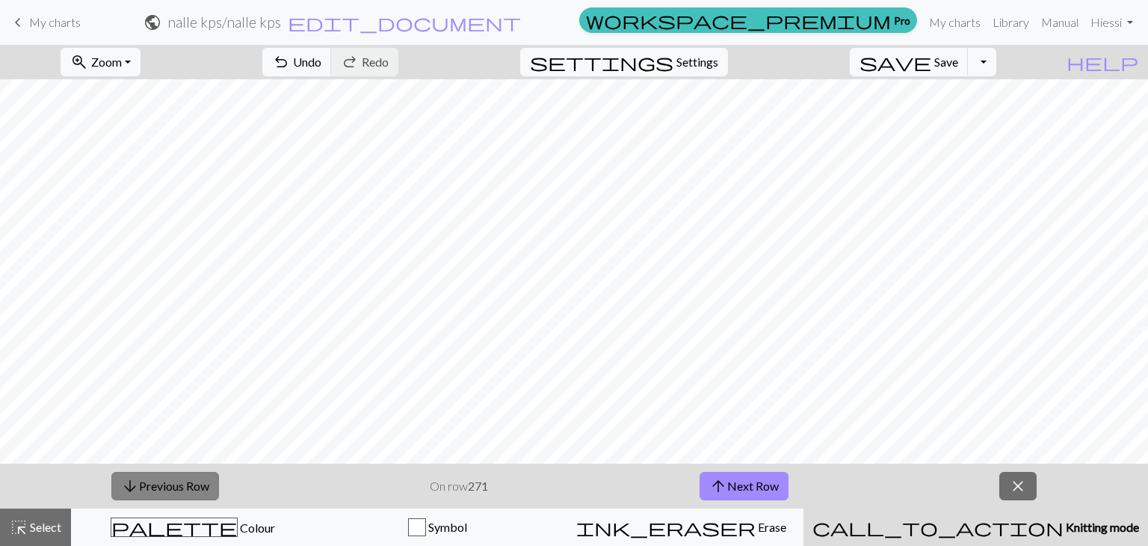
click at [182, 477] on button "arrow_downward Previous Row" at bounding box center [165, 486] width 108 height 28
click at [182, 476] on button "arrow_downward Previous Row" at bounding box center [165, 486] width 108 height 28
